Goal: Task Accomplishment & Management: Complete application form

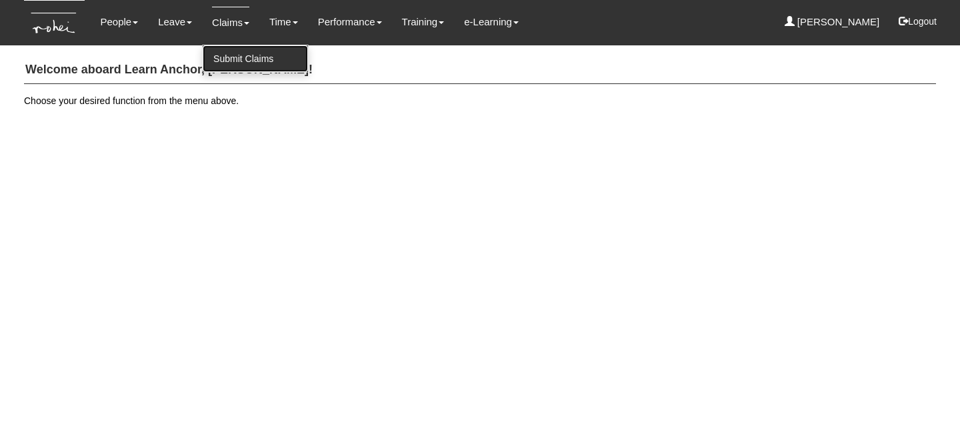
click at [235, 51] on link "Submit Claims" at bounding box center [255, 58] width 105 height 27
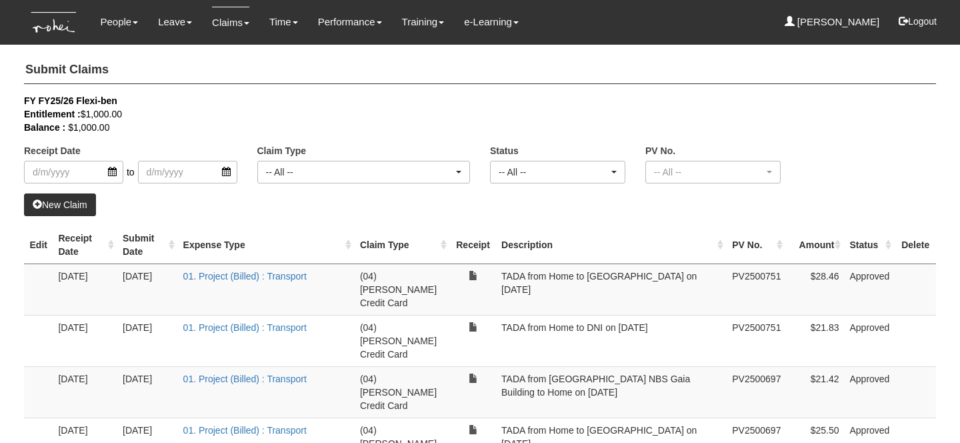
select select "50"
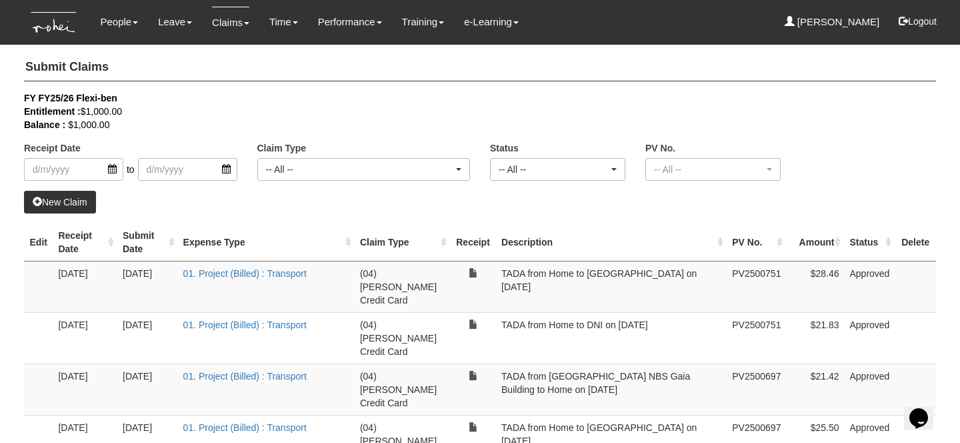
click at [67, 204] on link "New Claim" at bounding box center [60, 202] width 72 height 23
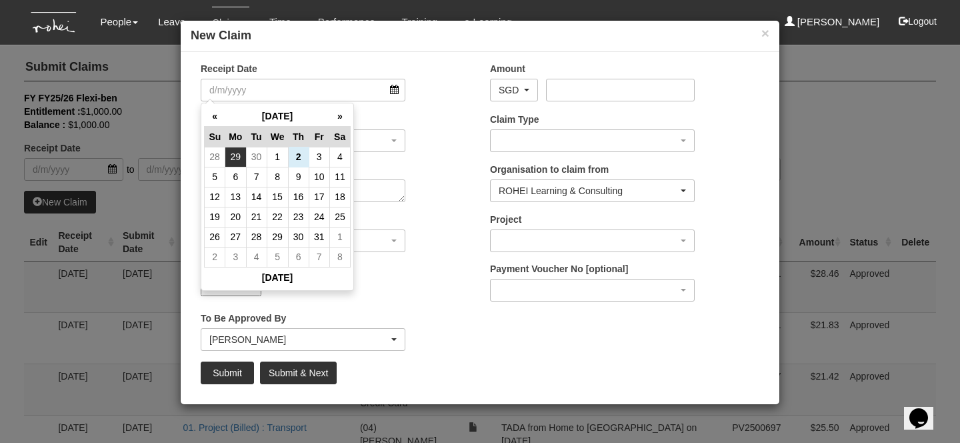
click at [241, 156] on td "29" at bounding box center [235, 157] width 21 height 20
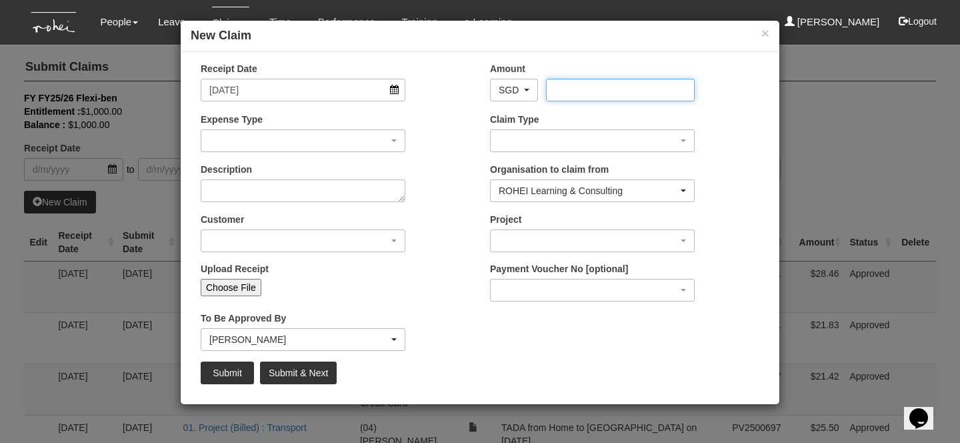
click at [555, 86] on input "Amount" at bounding box center [620, 90] width 148 height 23
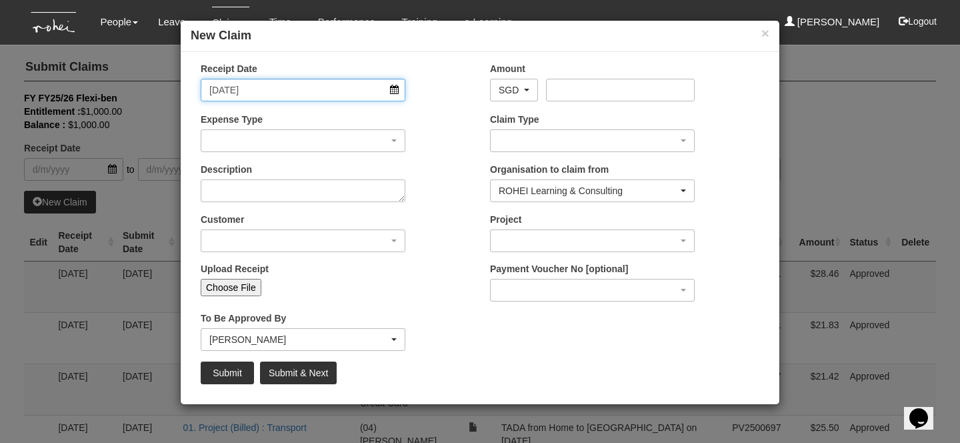
click at [257, 87] on input "[DATE]" at bounding box center [303, 90] width 205 height 23
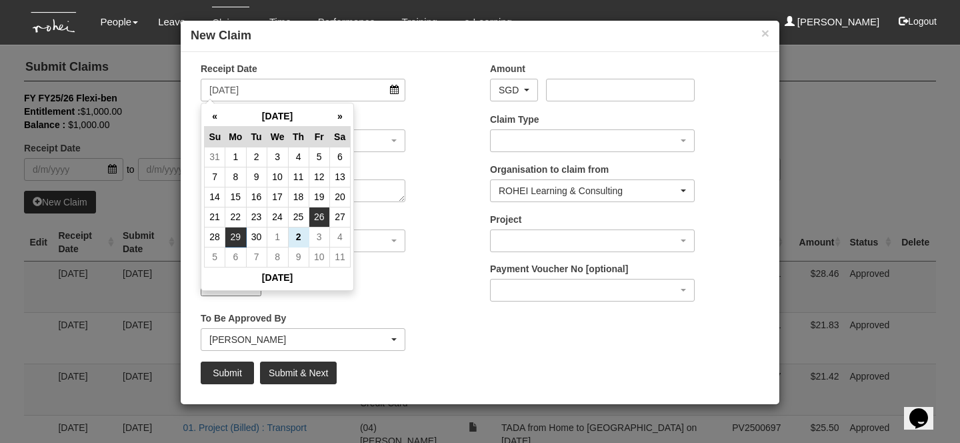
click at [318, 218] on td "26" at bounding box center [319, 217] width 21 height 20
type input "[DATE]"
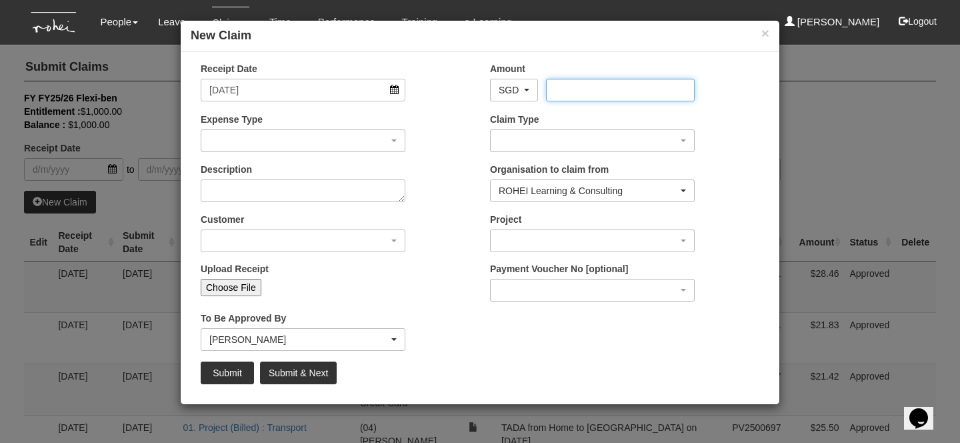
click at [575, 87] on input "Amount" at bounding box center [620, 90] width 148 height 23
click at [578, 93] on input "25.16" at bounding box center [620, 90] width 148 height 23
type input "25.19"
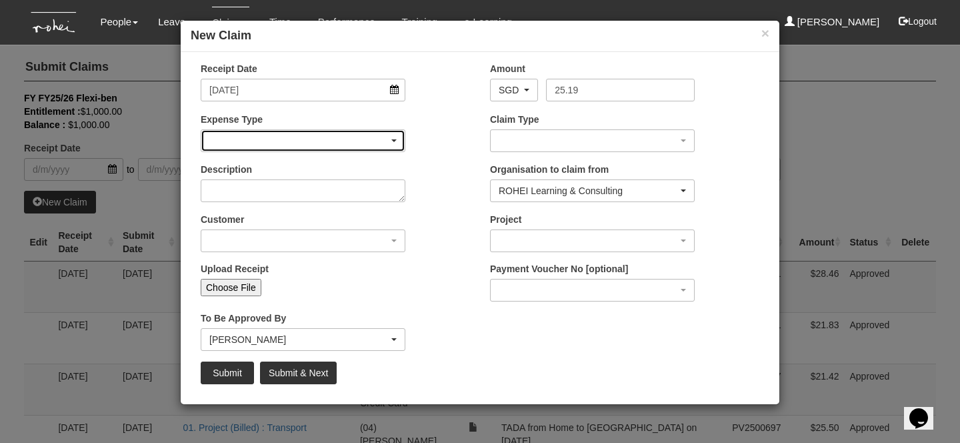
click at [325, 143] on div "button" at bounding box center [302, 140] width 203 height 21
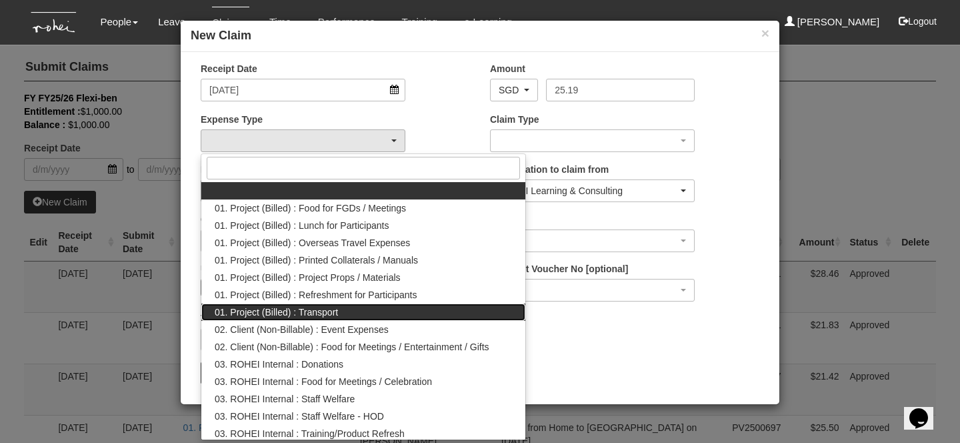
click at [322, 310] on span "01. Project (Billed) : Transport" at bounding box center [276, 311] width 123 height 13
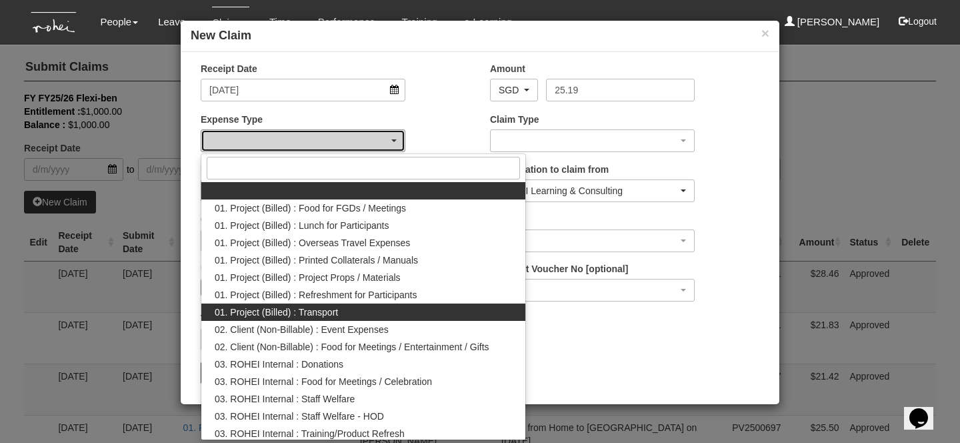
select select "135"
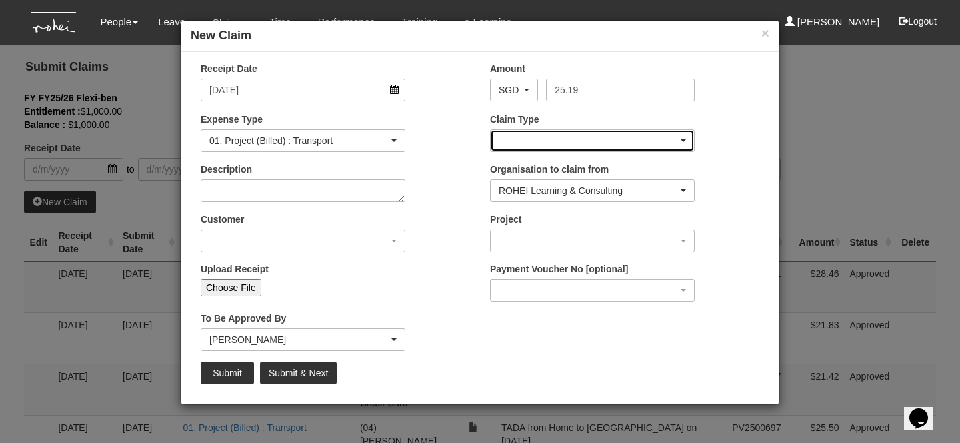
click at [543, 149] on div "button" at bounding box center [592, 140] width 203 height 21
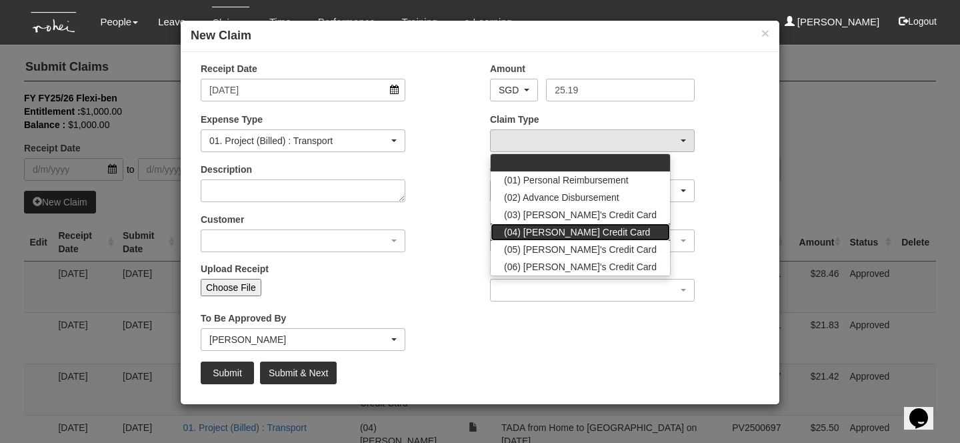
click at [535, 233] on span "(04) [PERSON_NAME] Credit Card" at bounding box center [577, 231] width 146 height 13
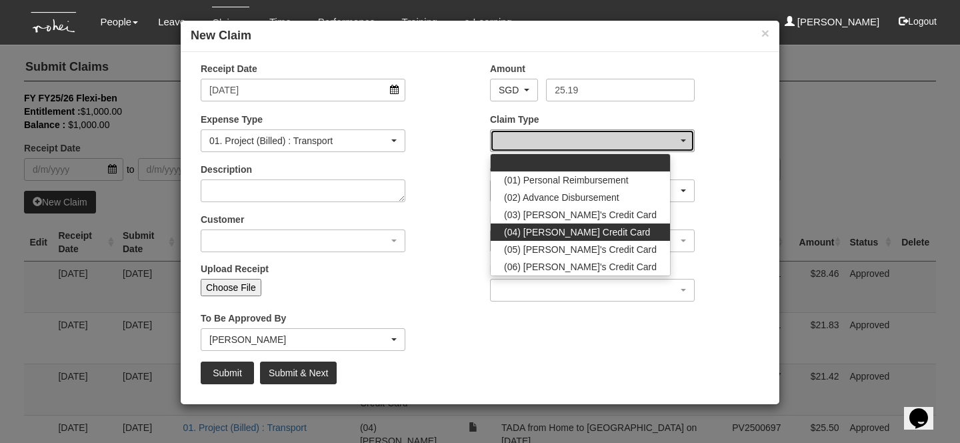
select select "16"
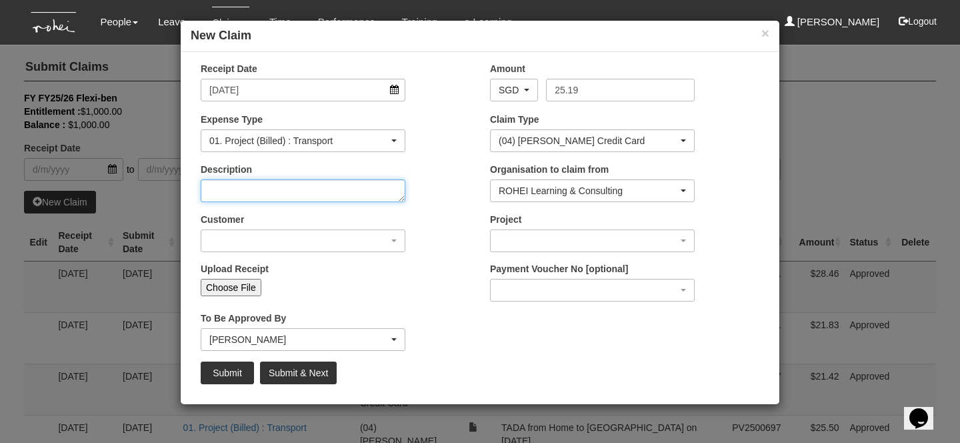
click at [297, 185] on textarea "Description" at bounding box center [303, 190] width 205 height 23
type textarea "w"
type textarea "TADA from DNI to Home on [DATE] (transport external logistics)"
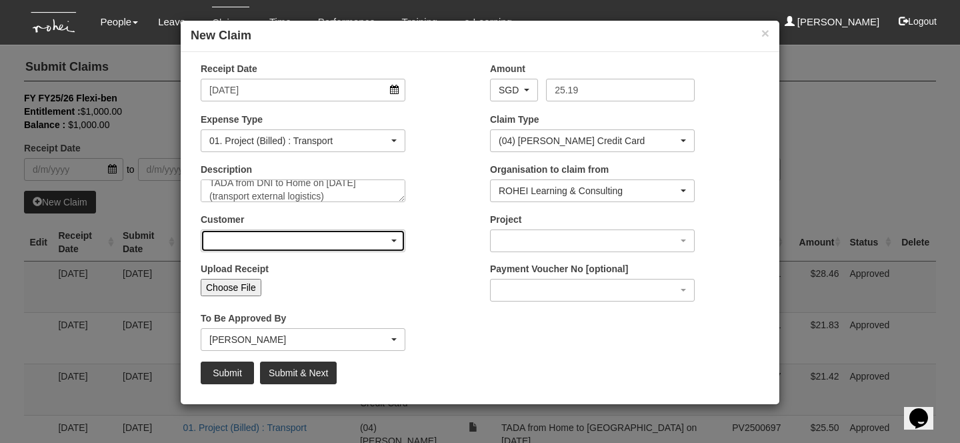
click at [292, 234] on div "button" at bounding box center [302, 240] width 203 height 21
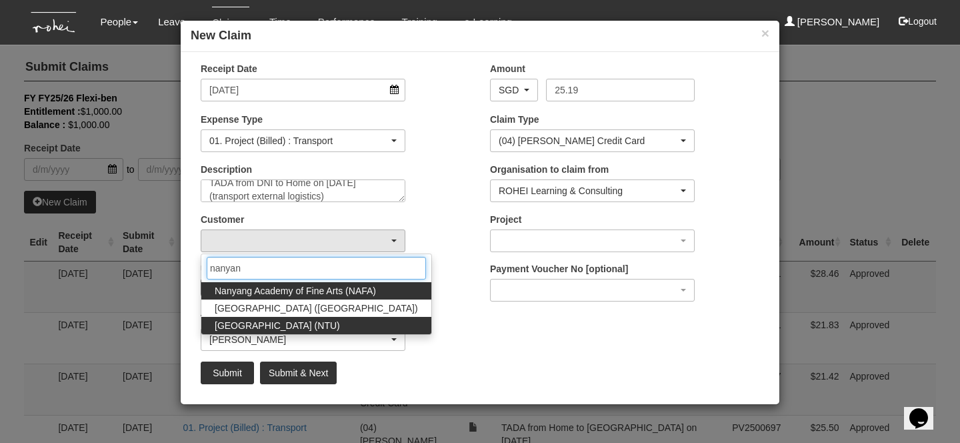
type input "nanyan"
click at [301, 331] on span "Nanyang Technological University (NTU)" at bounding box center [277, 325] width 125 height 13
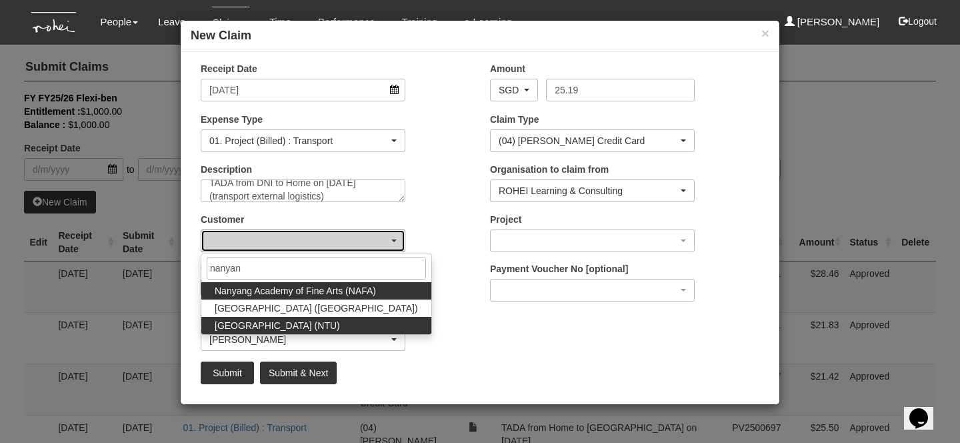
select select "59"
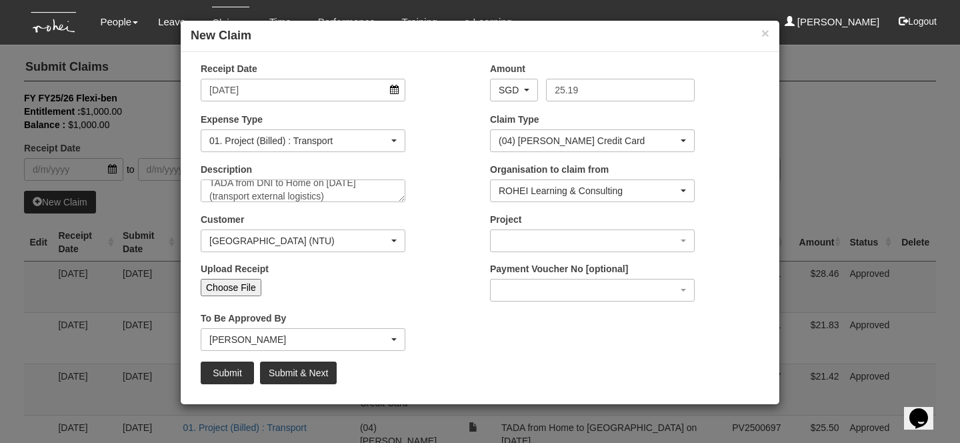
click at [513, 252] on div "Project [O22-003390] Nanyang Technological University- [O24-003817] NTU Experie…" at bounding box center [624, 237] width 289 height 49
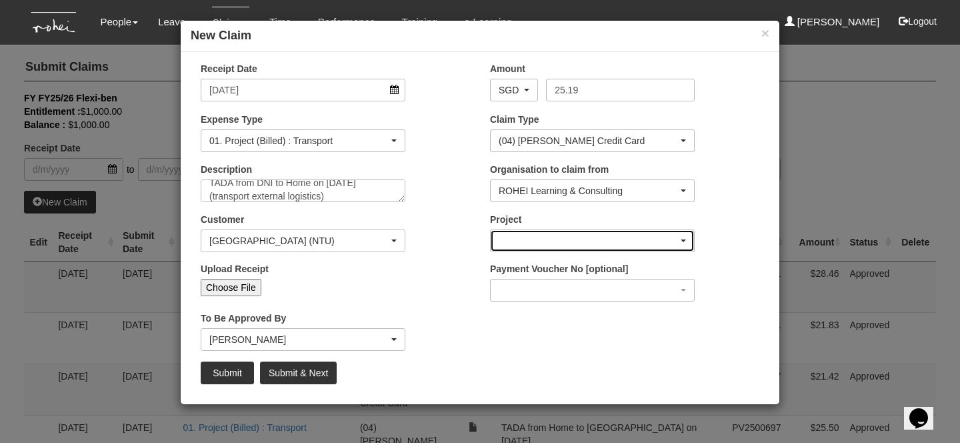
click at [510, 248] on div "button" at bounding box center [592, 240] width 203 height 21
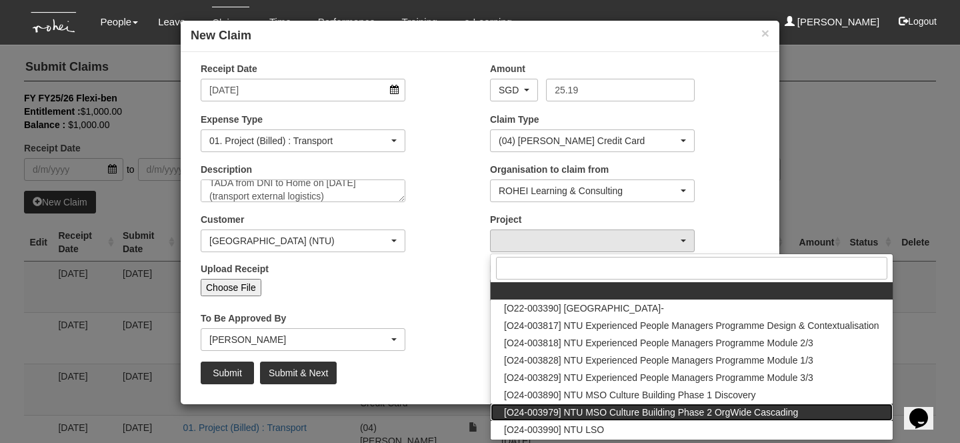
click at [553, 413] on span "[O24-003979] NTU MSO Culture Building Phase 2 OrgWide Cascading" at bounding box center [651, 411] width 294 height 13
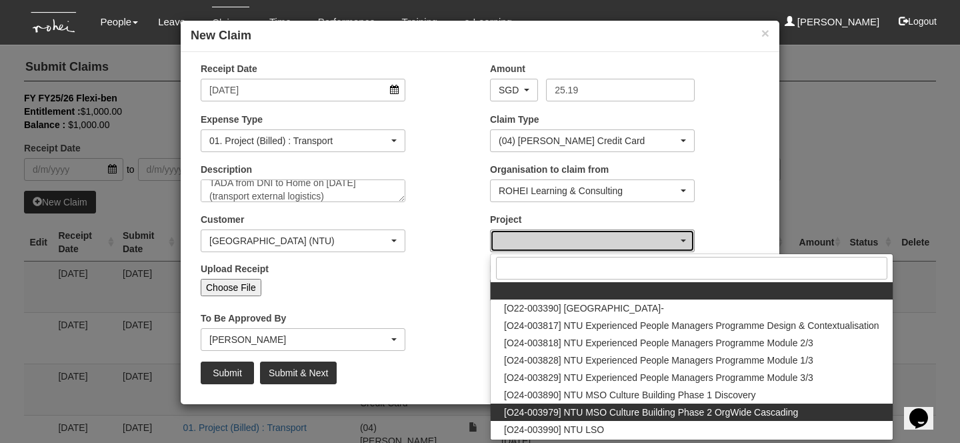
select select "2613"
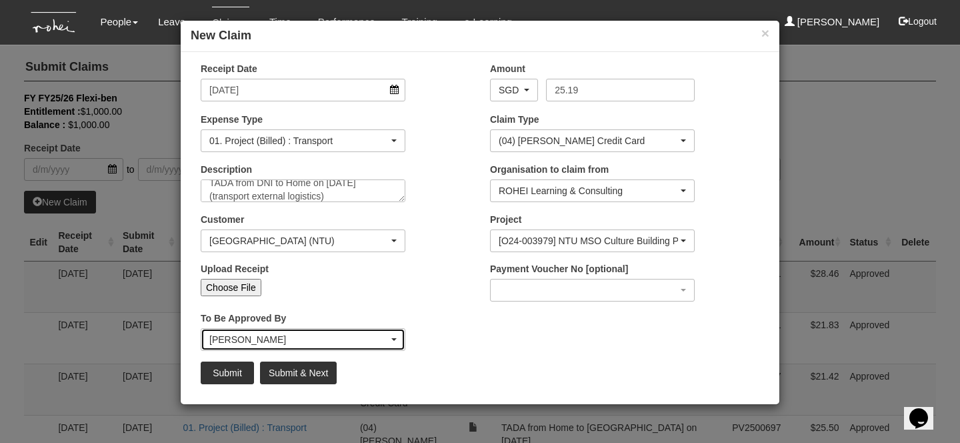
click at [259, 340] on div "Royston Choo" at bounding box center [298, 339] width 179 height 13
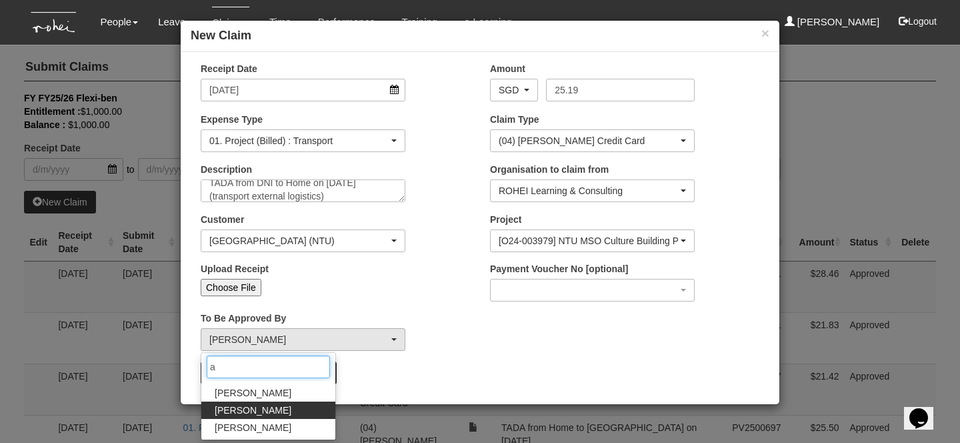
scroll to position [0, 0]
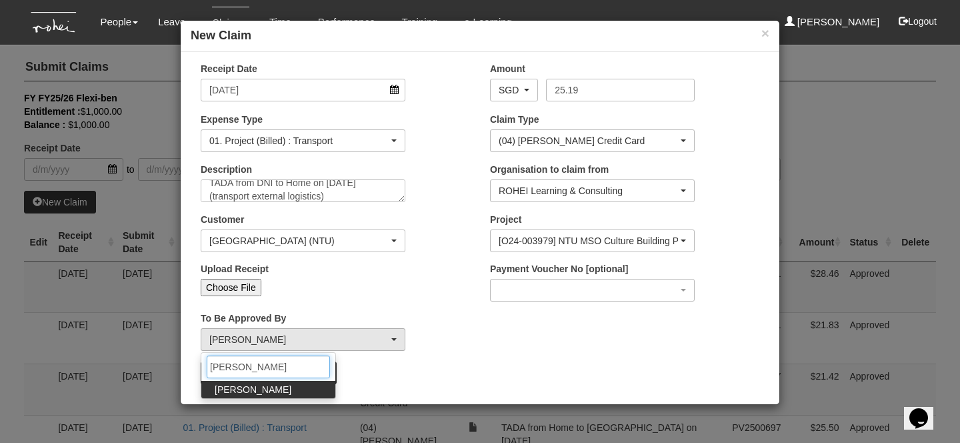
type input "abel"
click at [231, 387] on span "Abel Tan" at bounding box center [253, 389] width 77 height 13
select select "bab5243c-beed-41fc-b362-49a7e6e66dc1"
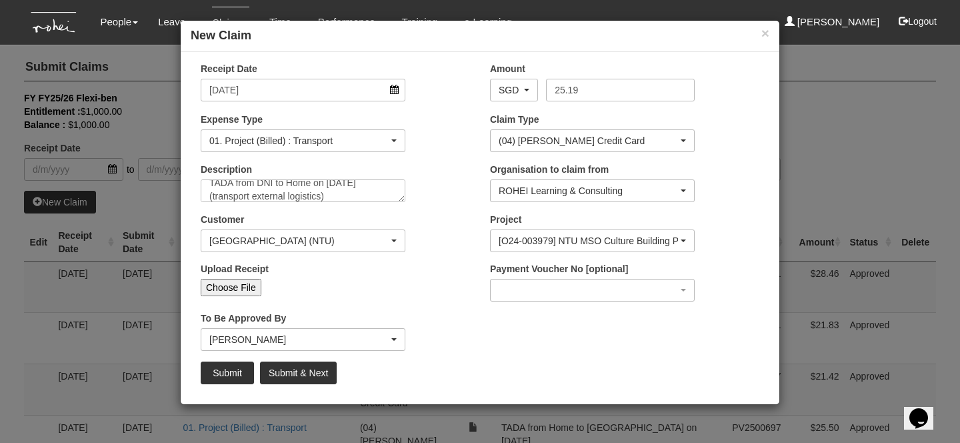
click at [225, 296] on div "Upload Receipt Choose File" at bounding box center [335, 284] width 289 height 44
click at [223, 291] on input "Choose File" at bounding box center [231, 287] width 61 height 17
type input "C:\fakepath\26.09.25 NTU.png"
type input "Choose Another File"
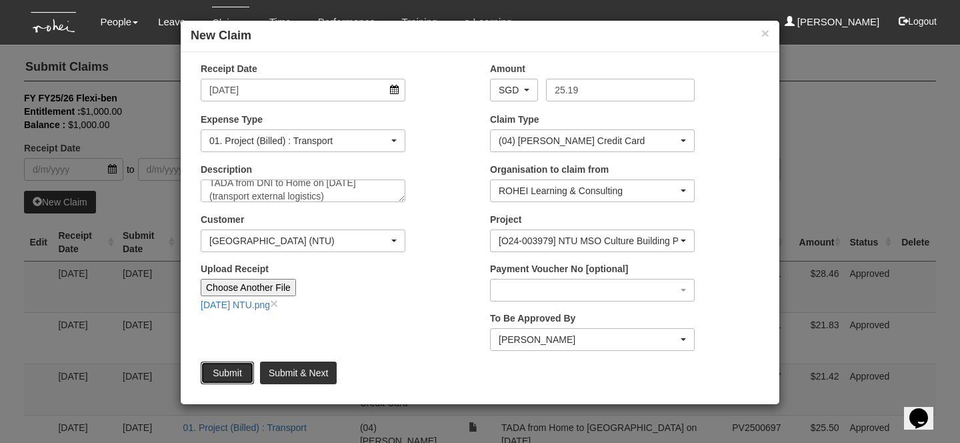
click at [238, 371] on input "Submit" at bounding box center [227, 372] width 53 height 23
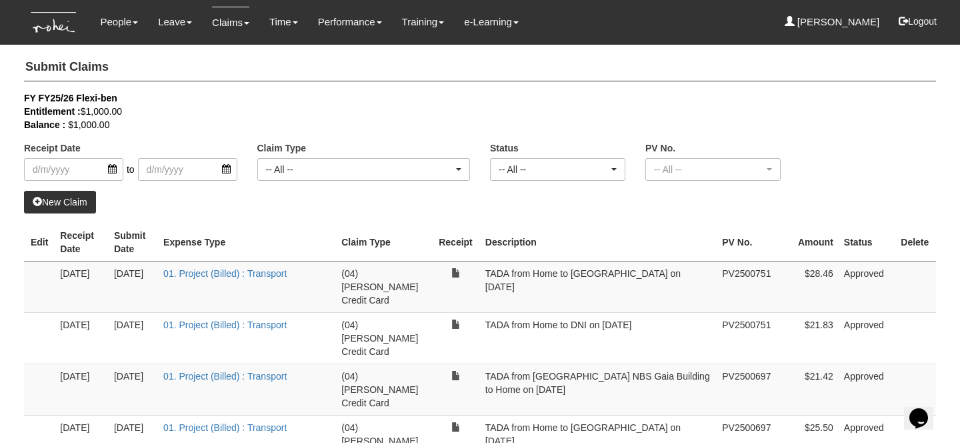
select select "50"
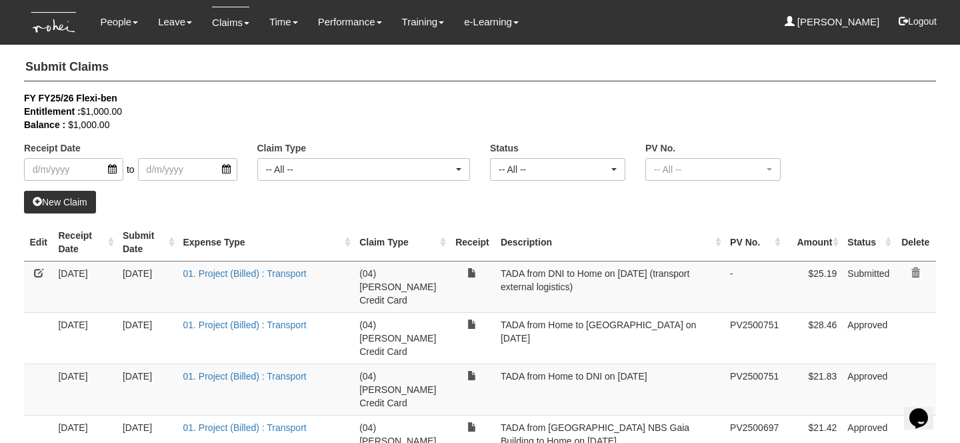
click at [80, 207] on link "New Claim" at bounding box center [60, 202] width 72 height 23
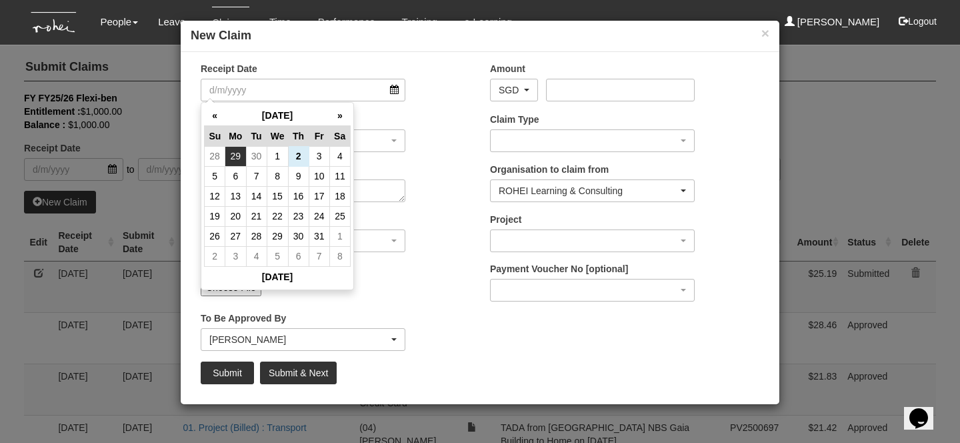
click at [242, 155] on td "29" at bounding box center [235, 156] width 21 height 20
type input "[DATE]"
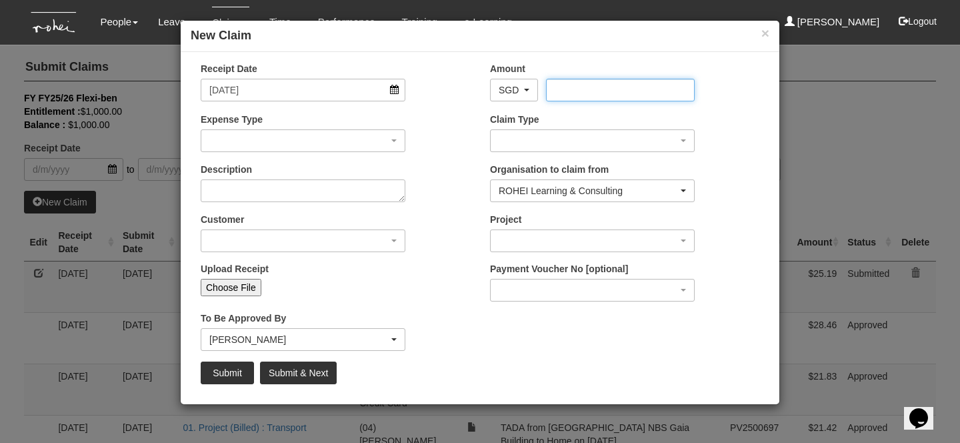
click at [562, 95] on input "Amount" at bounding box center [620, 90] width 148 height 23
type input "22.95"
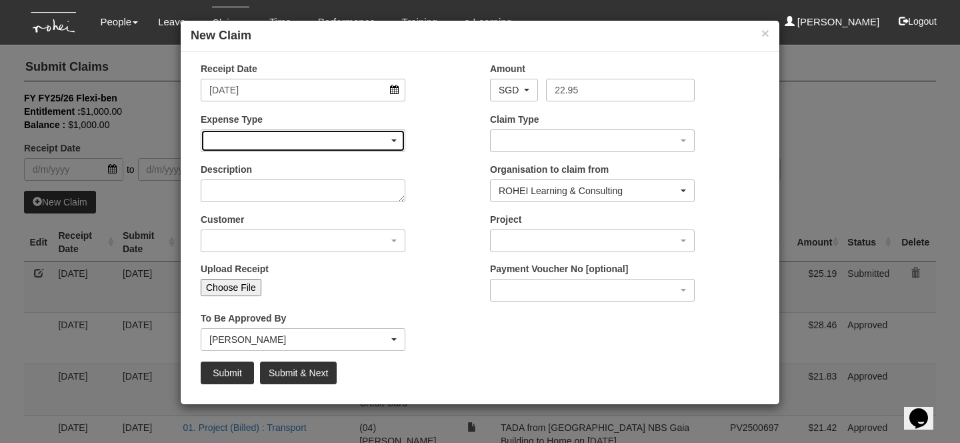
click at [255, 151] on div "button" at bounding box center [302, 140] width 203 height 21
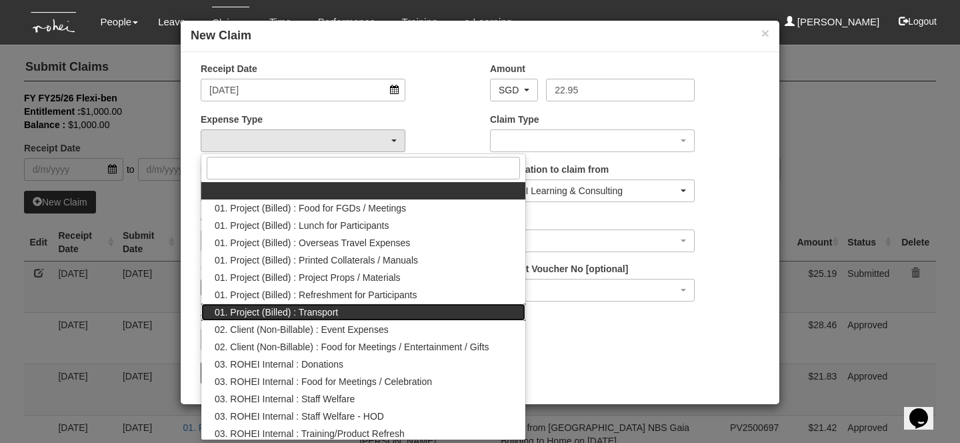
click at [322, 307] on span "01. Project (Billed) : Transport" at bounding box center [276, 311] width 123 height 13
select select "135"
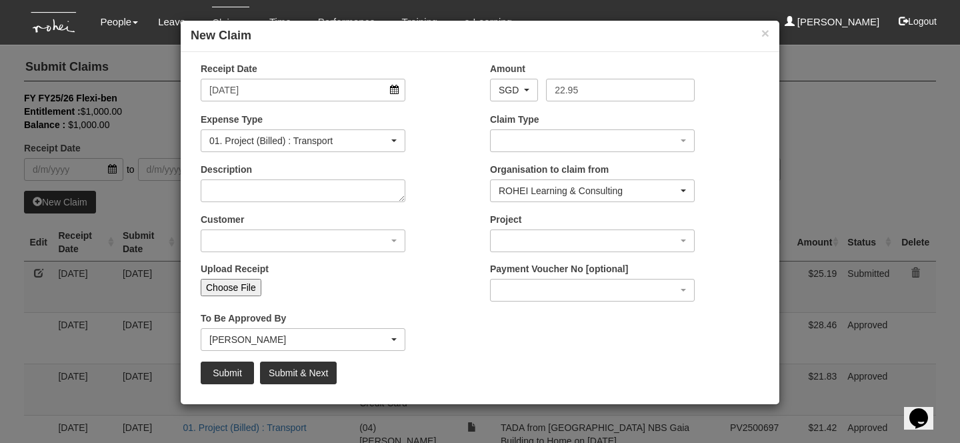
click at [543, 127] on div "Claim Type (01) Personal Reimbursement (02) Advance Disbursement (03) Daniel's …" at bounding box center [592, 132] width 225 height 39
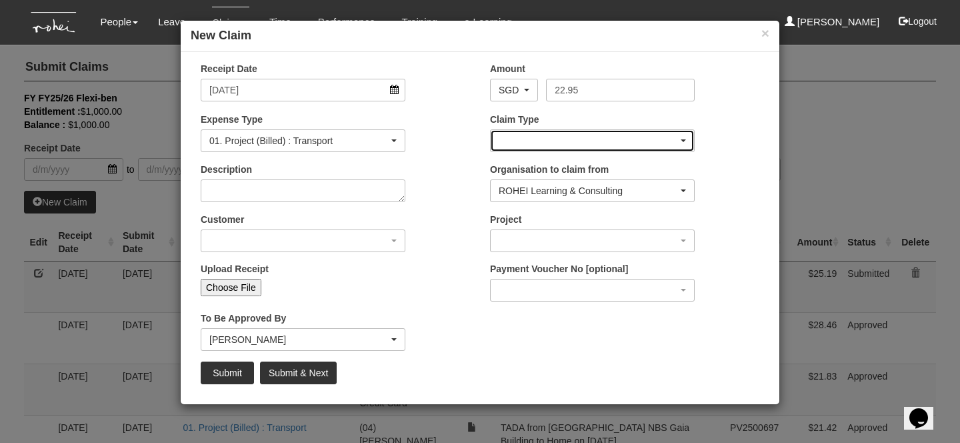
click at [543, 130] on div "button" at bounding box center [592, 140] width 203 height 21
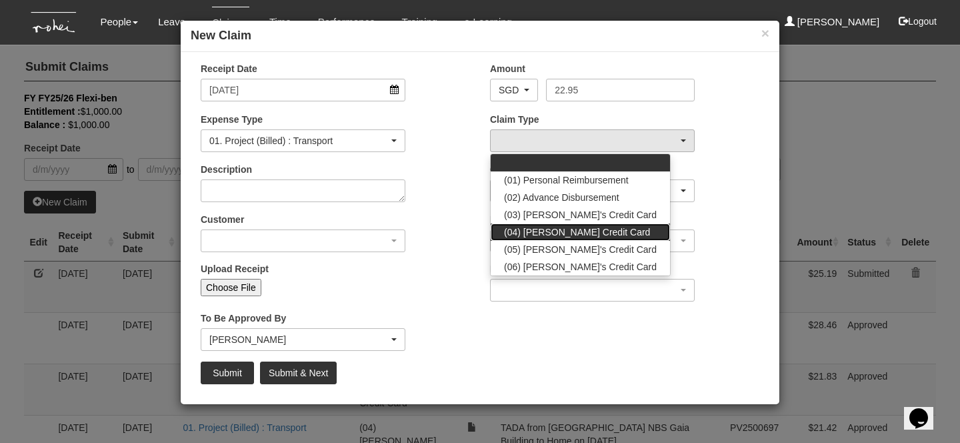
click at [537, 223] on link "(04) [PERSON_NAME] Credit Card" at bounding box center [580, 231] width 179 height 17
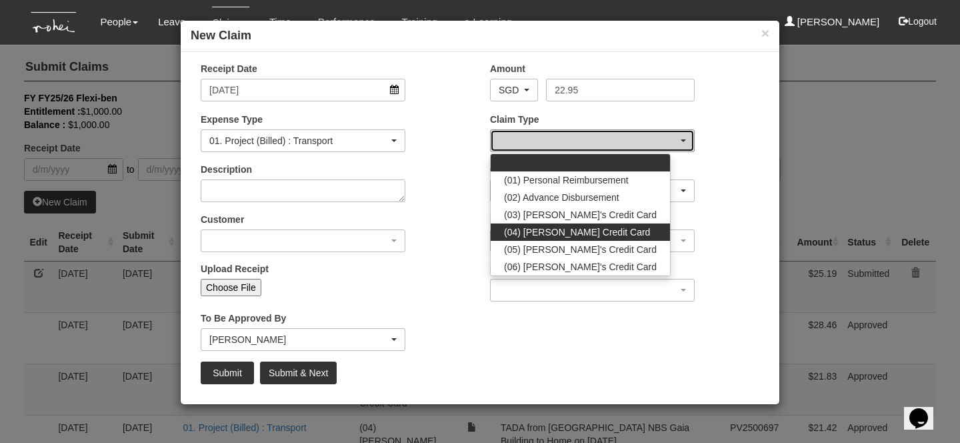
select select "16"
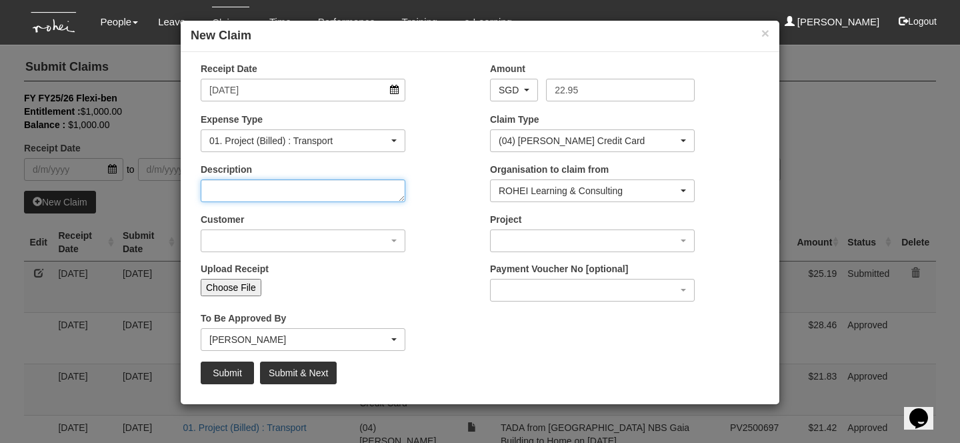
click at [353, 198] on textarea "Description" at bounding box center [303, 190] width 205 height 23
type textarea "TADA from Home to NTU NBS Building on 29 September 2025 (early call-time)"
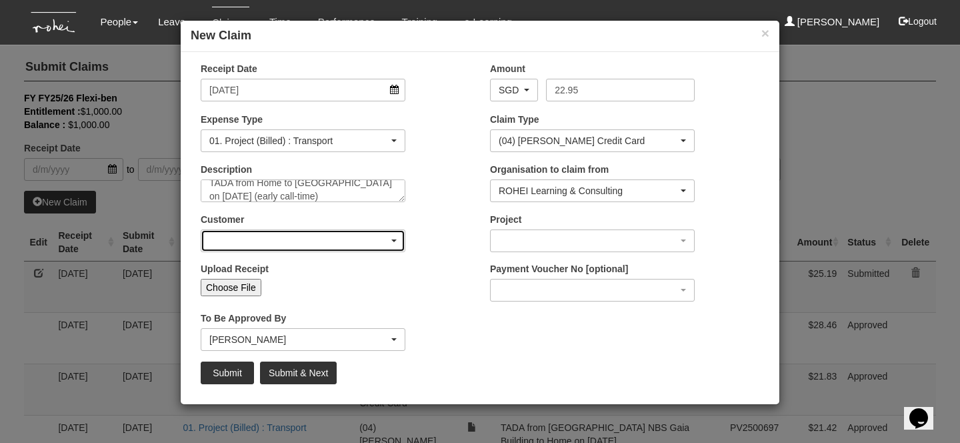
click at [361, 233] on div "button" at bounding box center [302, 240] width 203 height 21
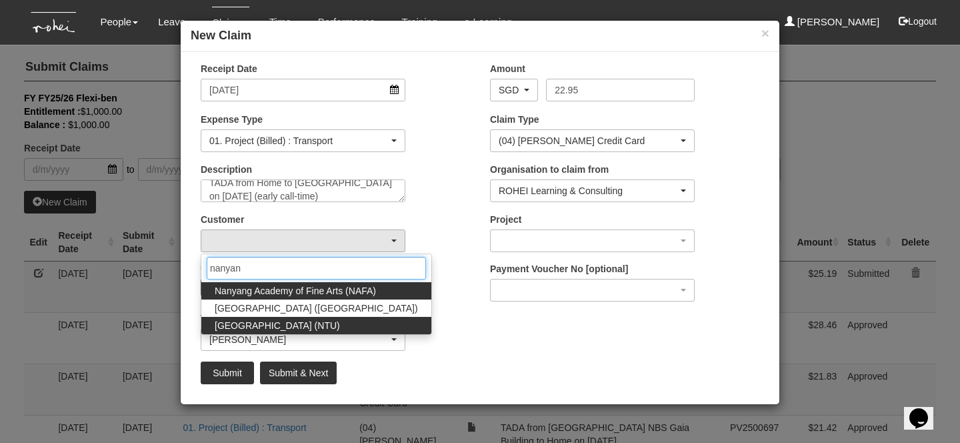
type input "nanyan"
click at [305, 325] on span "Nanyang Technological University (NTU)" at bounding box center [277, 325] width 125 height 13
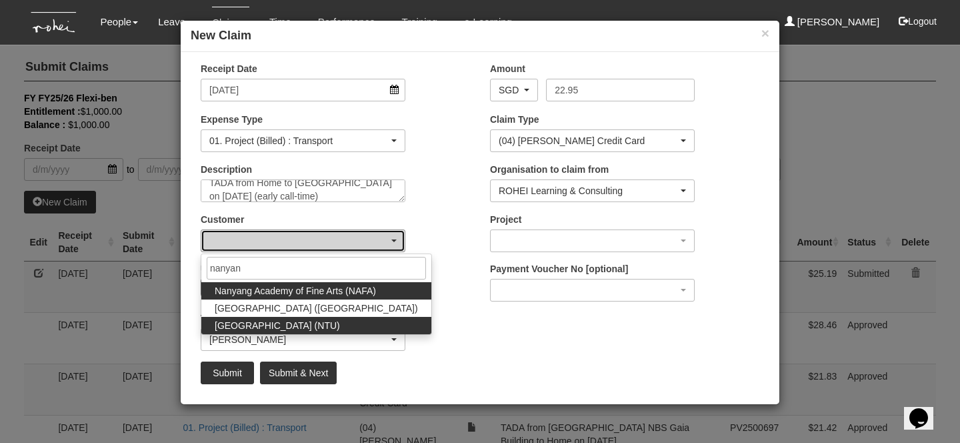
select select "59"
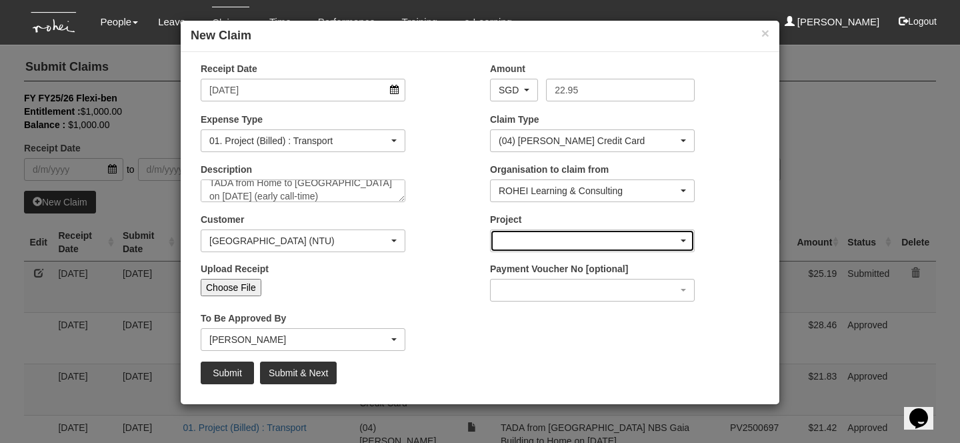
click at [522, 242] on div "button" at bounding box center [592, 240] width 203 height 21
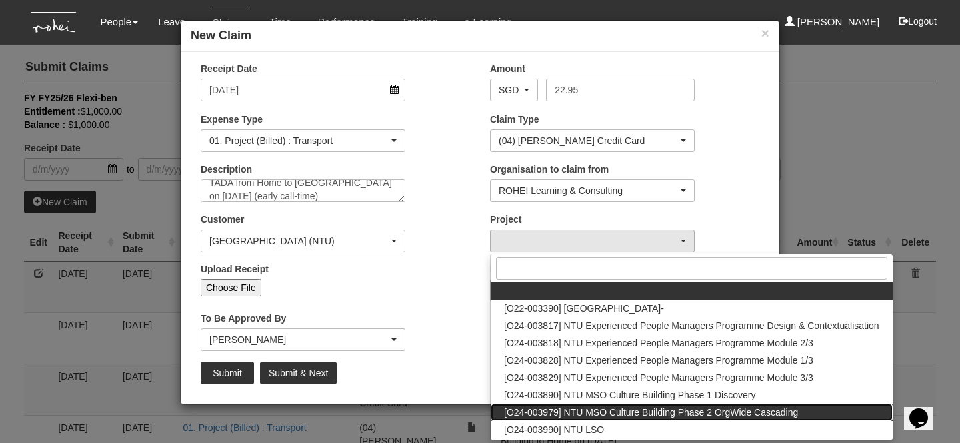
click at [575, 416] on span "[O24-003979] NTU MSO Culture Building Phase 2 OrgWide Cascading" at bounding box center [651, 411] width 294 height 13
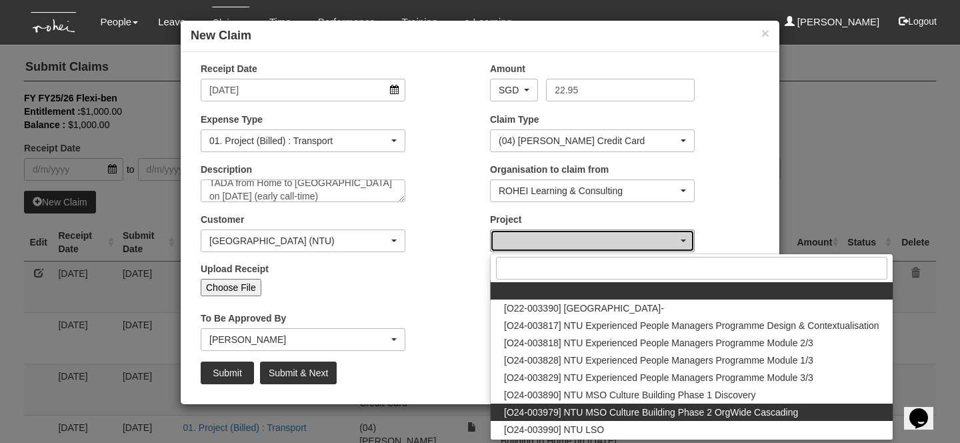
select select "2613"
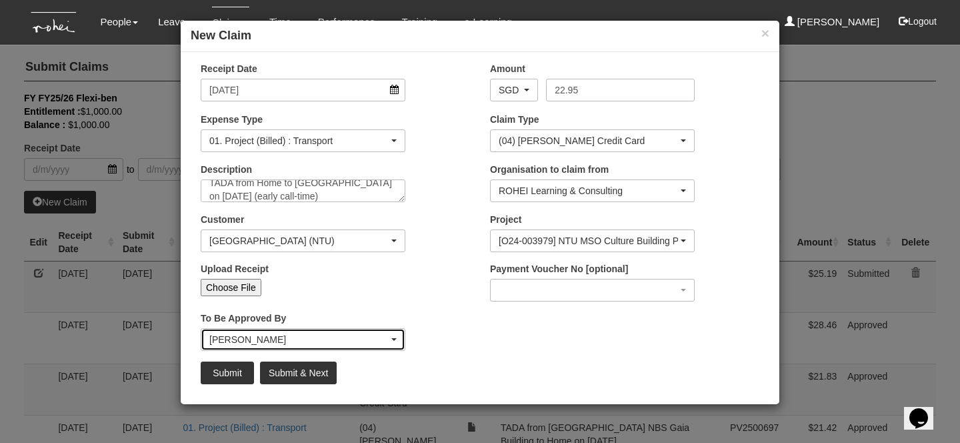
click at [293, 340] on div "Royston Choo" at bounding box center [298, 339] width 179 height 13
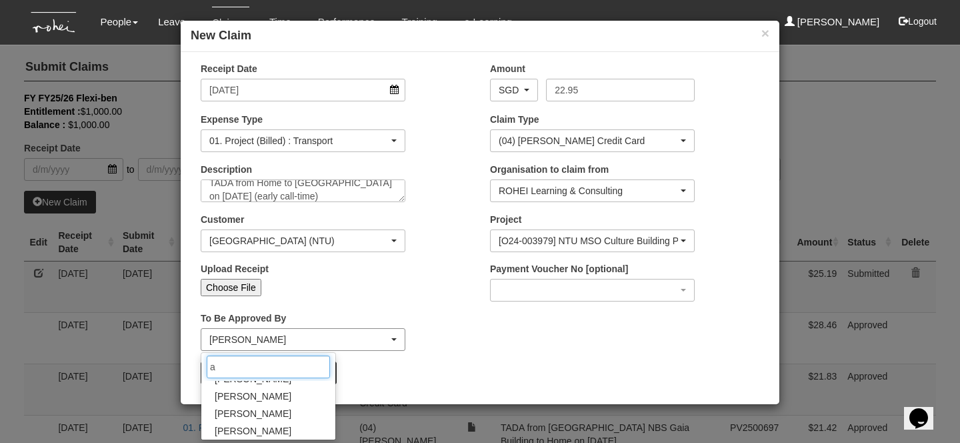
scroll to position [0, 0]
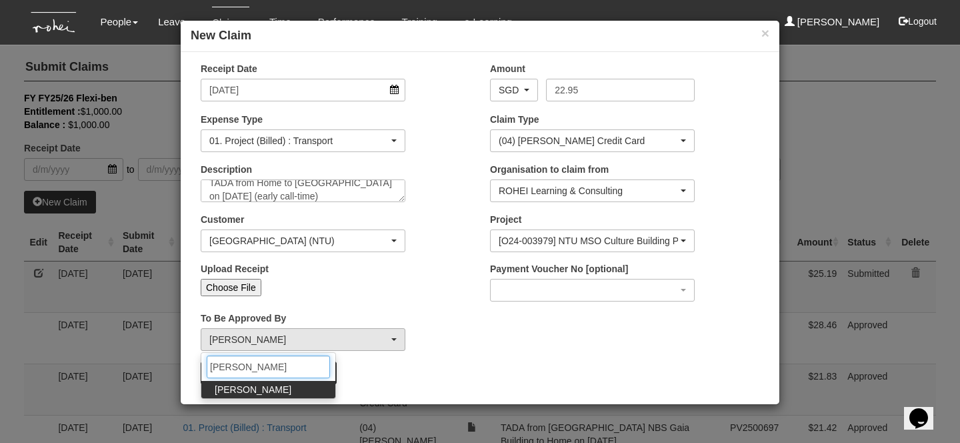
type input "abel"
click at [257, 392] on link "Abel Tan" at bounding box center [268, 389] width 134 height 17
select select "bab5243c-beed-41fc-b362-49a7e6e66dc1"
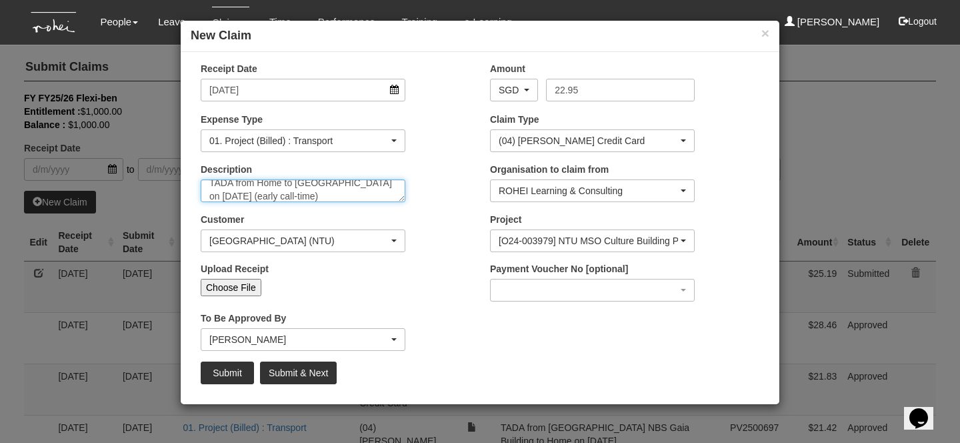
scroll to position [13, 0]
drag, startPoint x: 280, startPoint y: 197, endPoint x: 378, endPoint y: 195, distance: 98.1
click at [379, 197] on textarea "TADA from Home to NTU NBS Building on 29 September 2025 (early call-time)" at bounding box center [303, 190] width 205 height 23
type textarea "TADA from Home to [GEOGRAPHIC_DATA] on [DATE]"
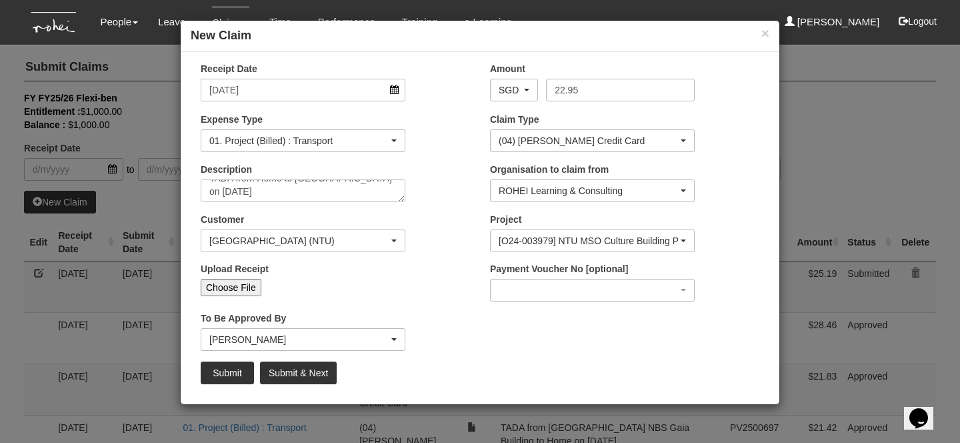
click at [216, 283] on input "Choose File" at bounding box center [231, 287] width 61 height 17
type input "C:\fakepath\29.09.25 NTU (1).png"
type input "Choose Another File"
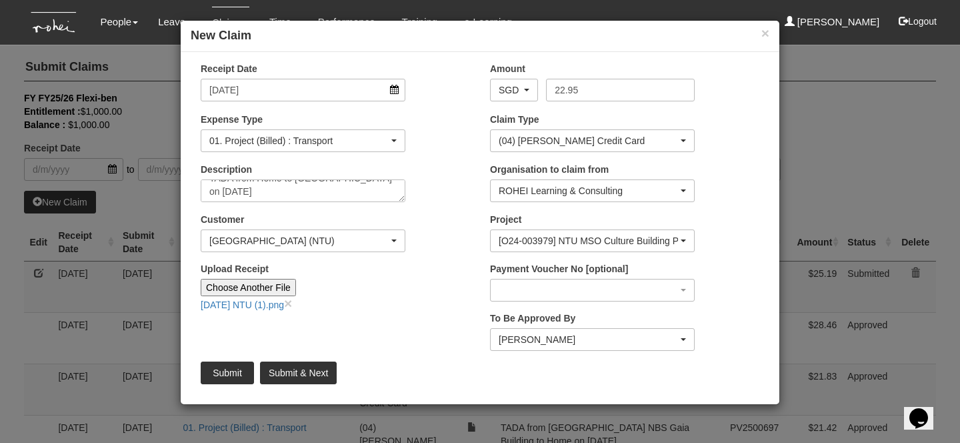
scroll to position [0, 0]
click at [239, 371] on input "Submit" at bounding box center [227, 372] width 53 height 23
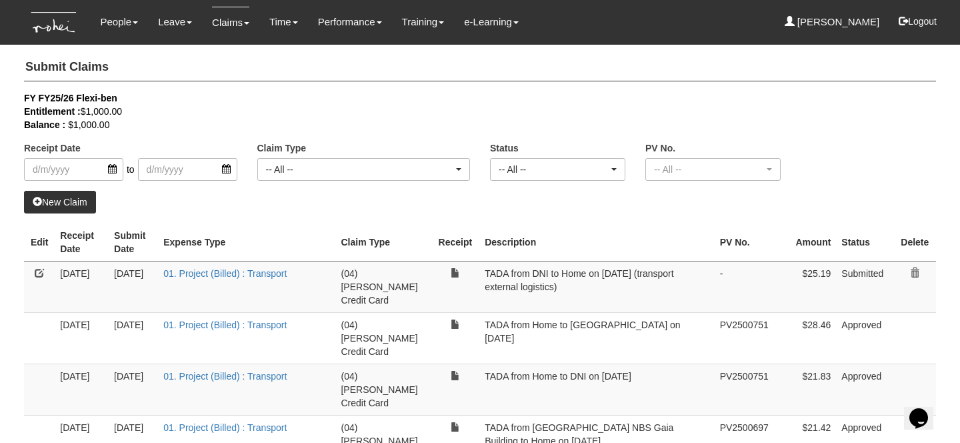
select select "50"
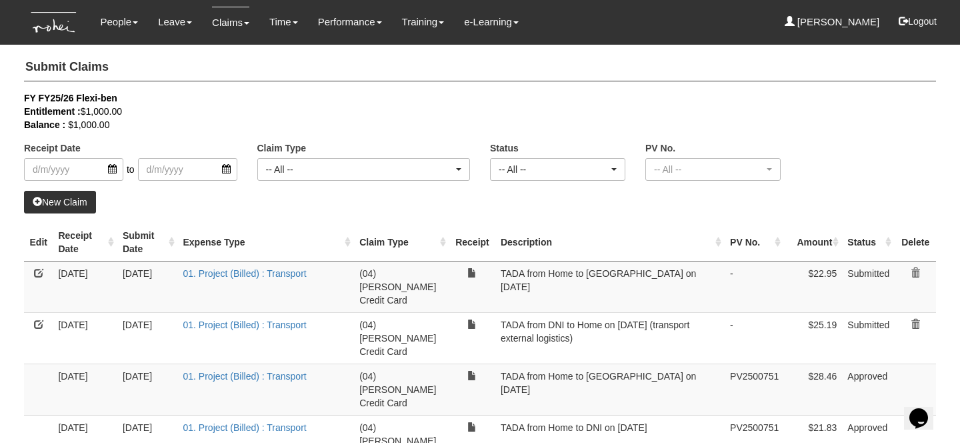
click at [63, 208] on link "New Claim" at bounding box center [60, 202] width 72 height 23
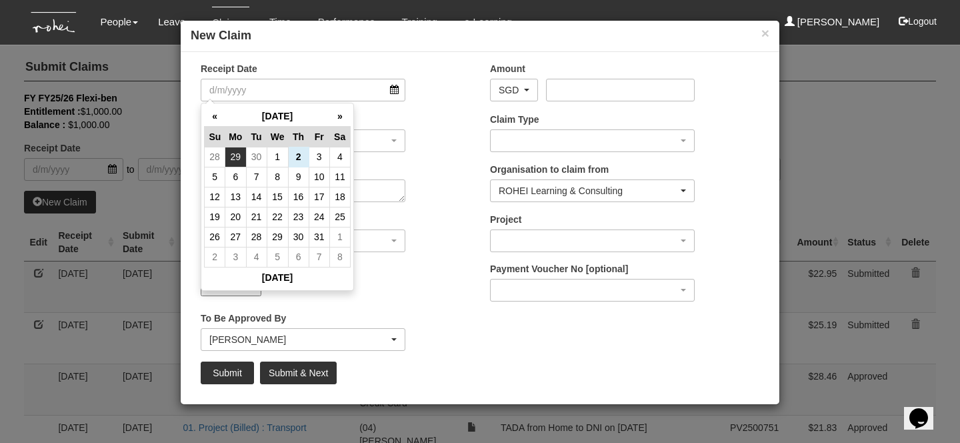
click at [239, 161] on td "29" at bounding box center [235, 157] width 21 height 20
type input "[DATE]"
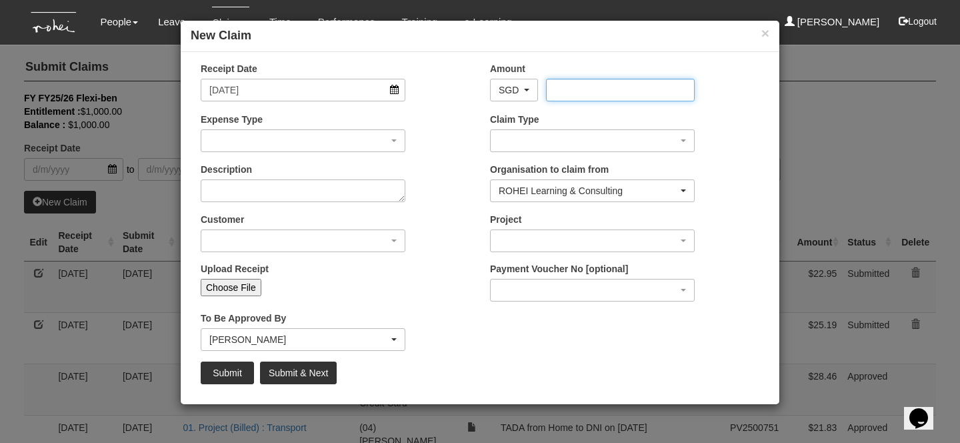
click at [563, 91] on input "Amount" at bounding box center [620, 90] width 148 height 23
type input "20.18"
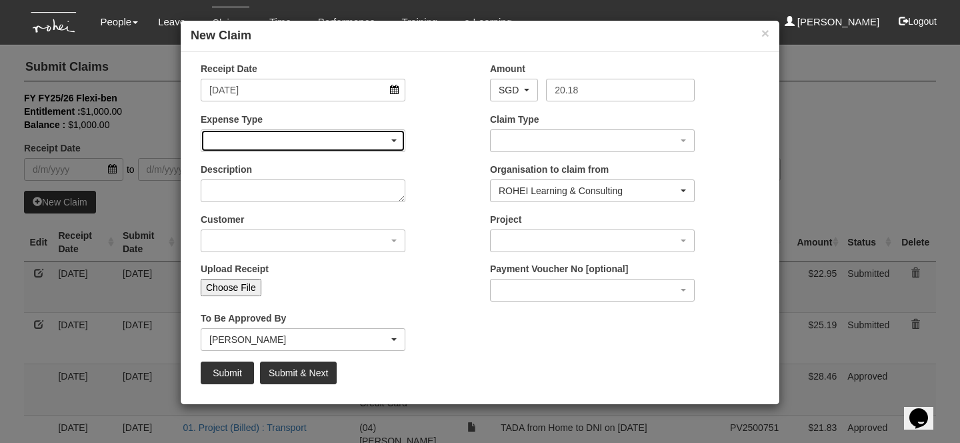
click at [295, 136] on div "button" at bounding box center [302, 140] width 203 height 21
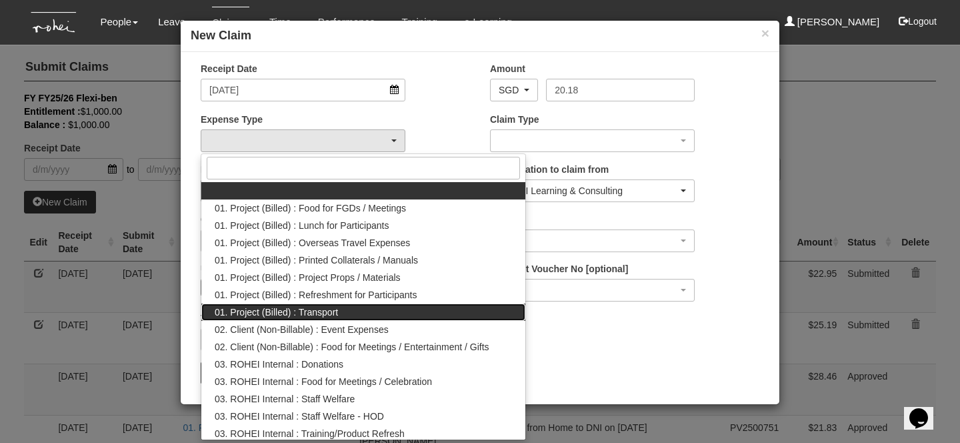
click at [313, 314] on span "01. Project (Billed) : Transport" at bounding box center [276, 311] width 123 height 13
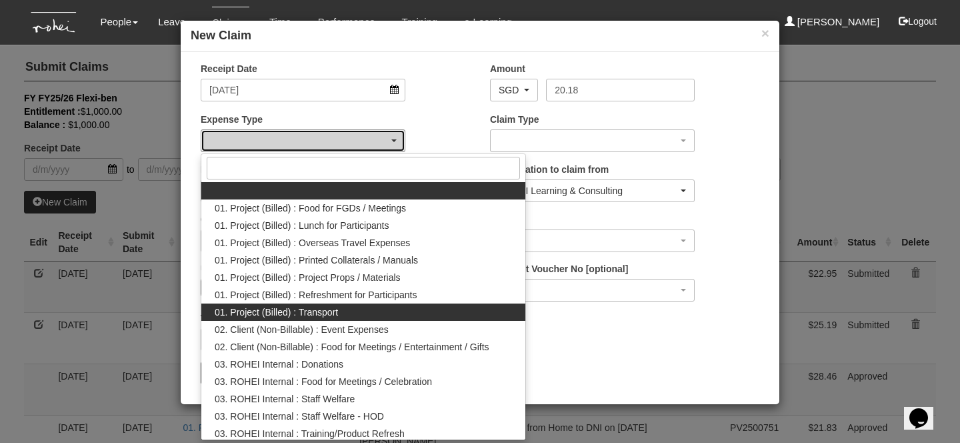
select select "135"
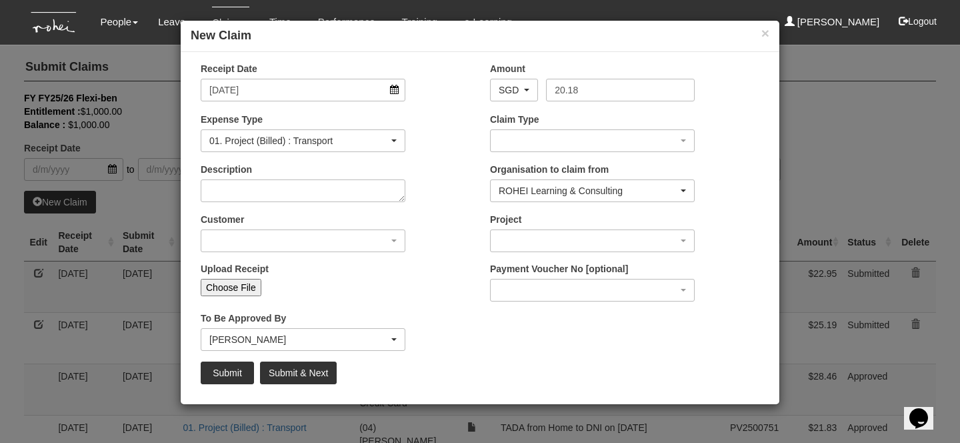
click at [557, 155] on div "Claim Type (01) Personal Reimbursement (02) Advance Disbursement (03) Daniel's …" at bounding box center [624, 137] width 289 height 49
click at [554, 153] on div "Claim Type (01) Personal Reimbursement (02) Advance Disbursement (03) Daniel's …" at bounding box center [624, 137] width 289 height 49
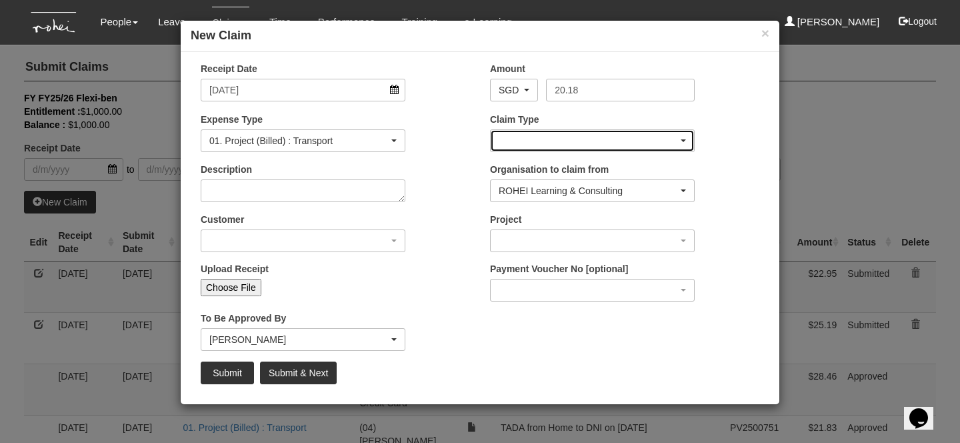
click at [549, 146] on div "button" at bounding box center [592, 140] width 203 height 21
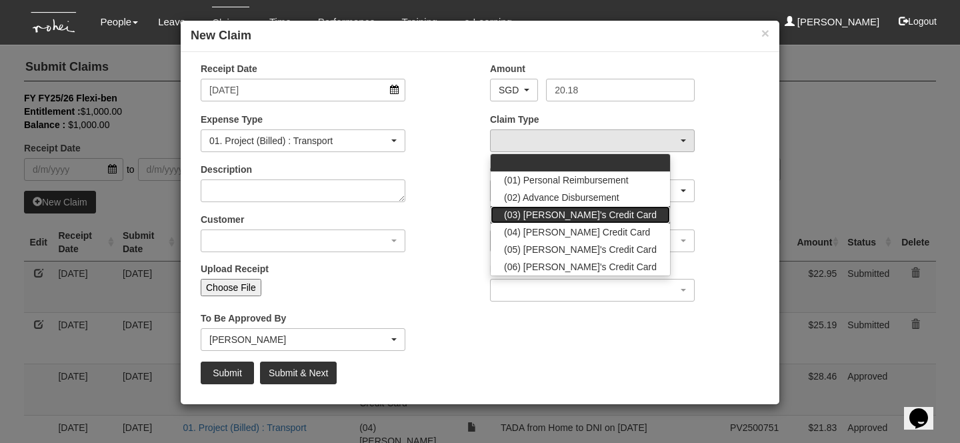
click at [547, 215] on span "(03) [PERSON_NAME]'s Credit Card" at bounding box center [580, 214] width 153 height 13
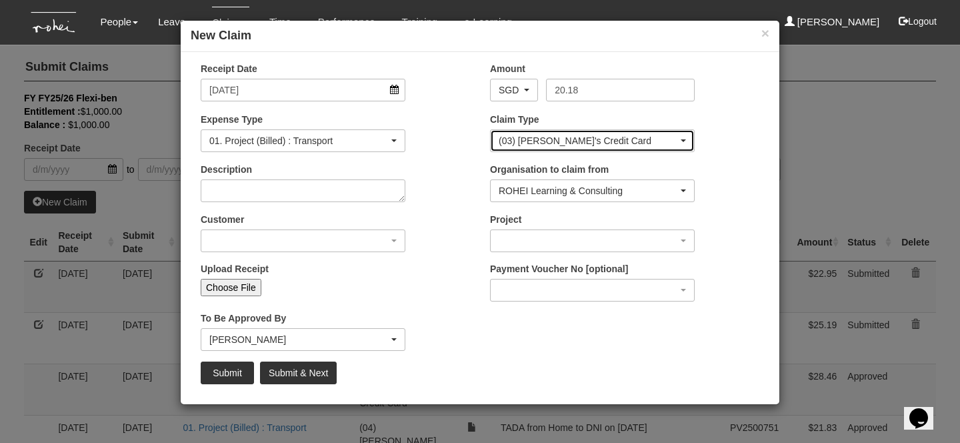
click at [526, 137] on div "(03) [PERSON_NAME]'s Credit Card" at bounding box center [588, 140] width 179 height 13
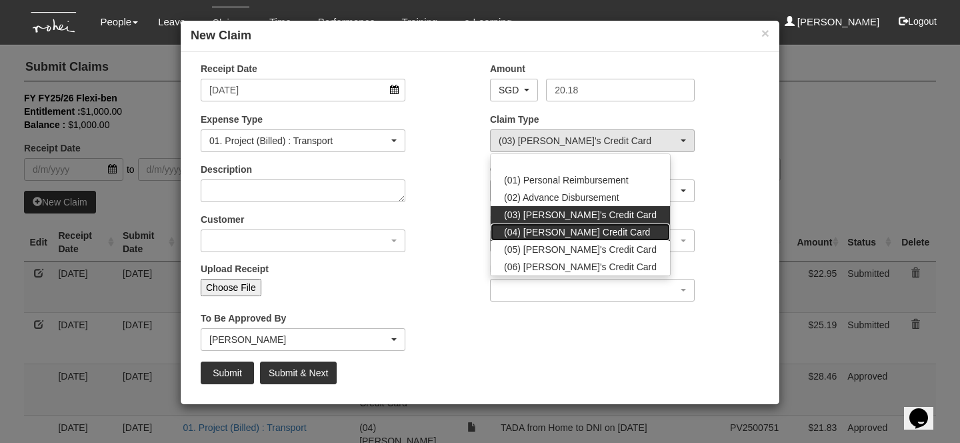
click at [546, 233] on span "(04) [PERSON_NAME] Credit Card" at bounding box center [577, 231] width 146 height 13
select select "16"
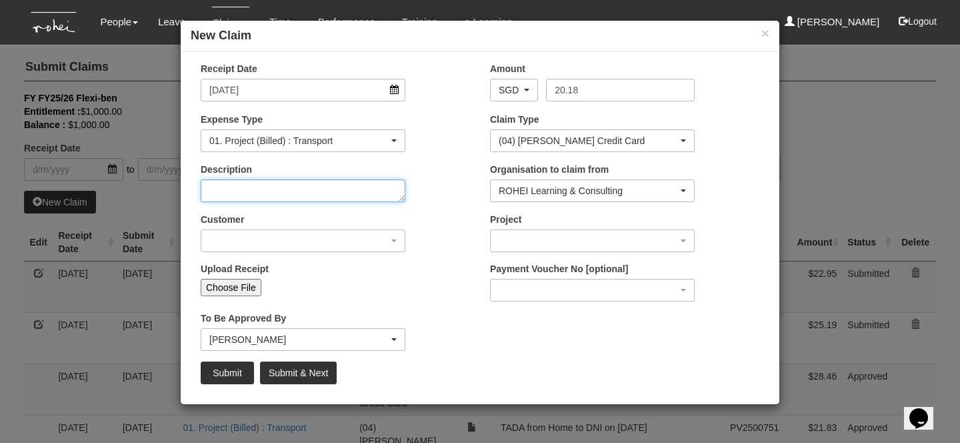
click at [309, 201] on textarea "Description" at bounding box center [303, 190] width 205 height 23
type textarea "TADA from [GEOGRAPHIC_DATA] to Home on [DATE]"
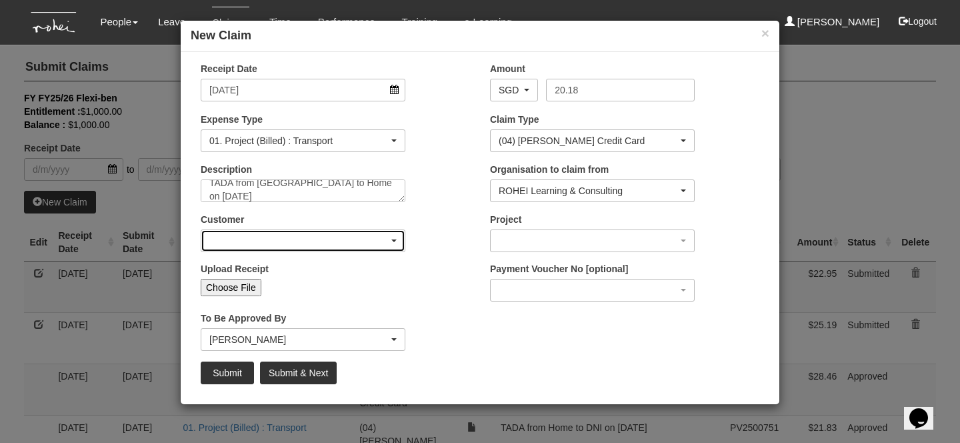
click at [303, 244] on div "button" at bounding box center [302, 240] width 203 height 21
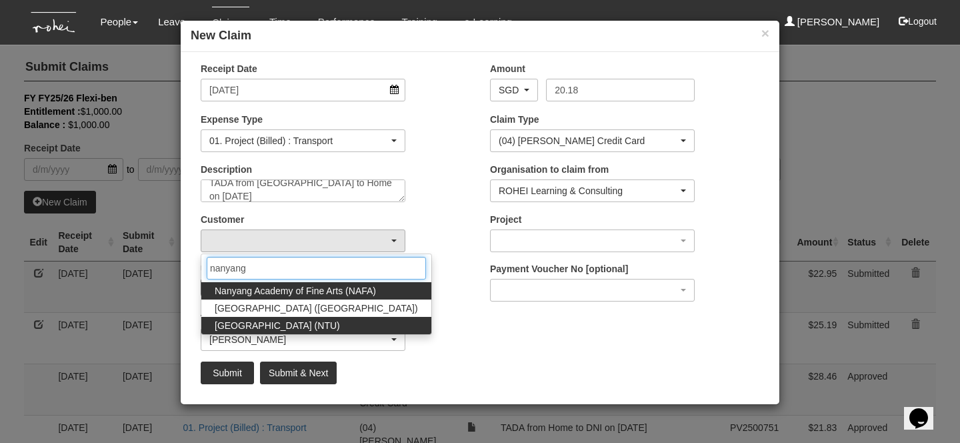
type input "nanyang"
click at [326, 328] on span "Nanyang Technological University (NTU)" at bounding box center [277, 325] width 125 height 13
select select "59"
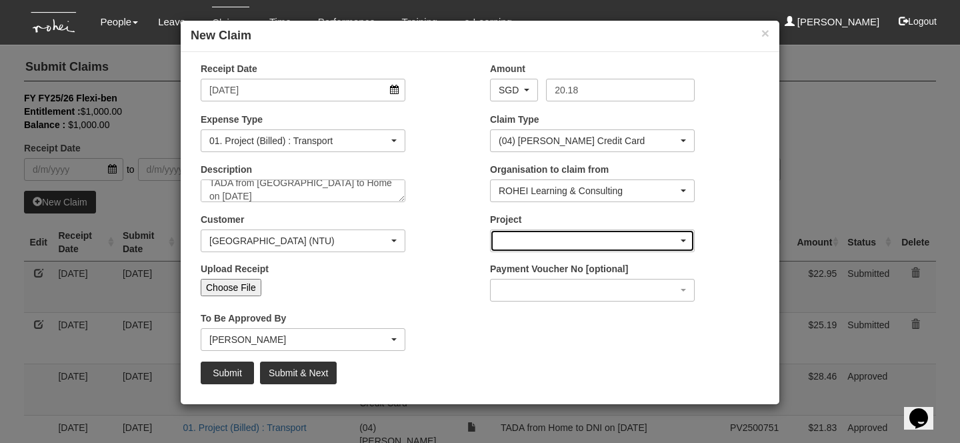
click at [551, 232] on div "button" at bounding box center [592, 240] width 203 height 21
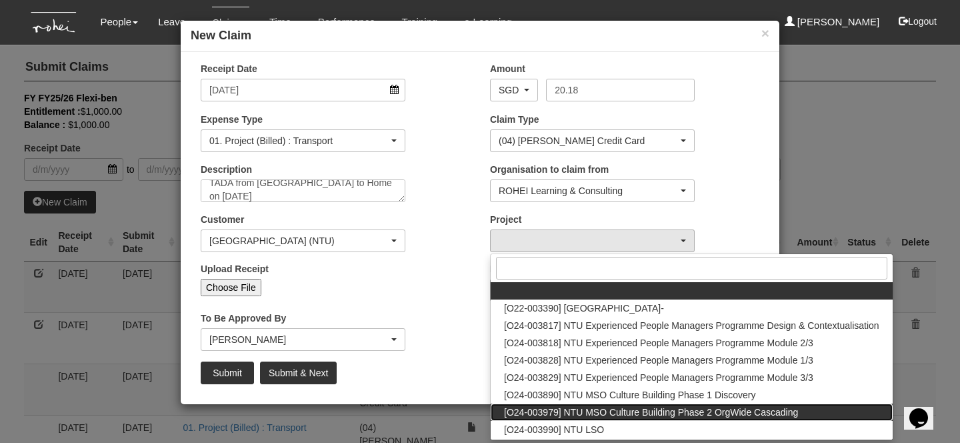
click at [593, 405] on span "[O24-003979] NTU MSO Culture Building Phase 2 OrgWide Cascading" at bounding box center [651, 411] width 294 height 13
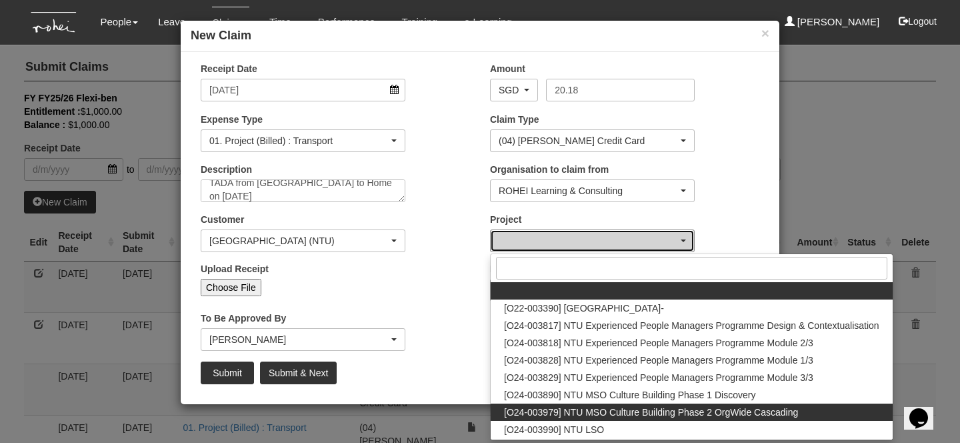
select select "2613"
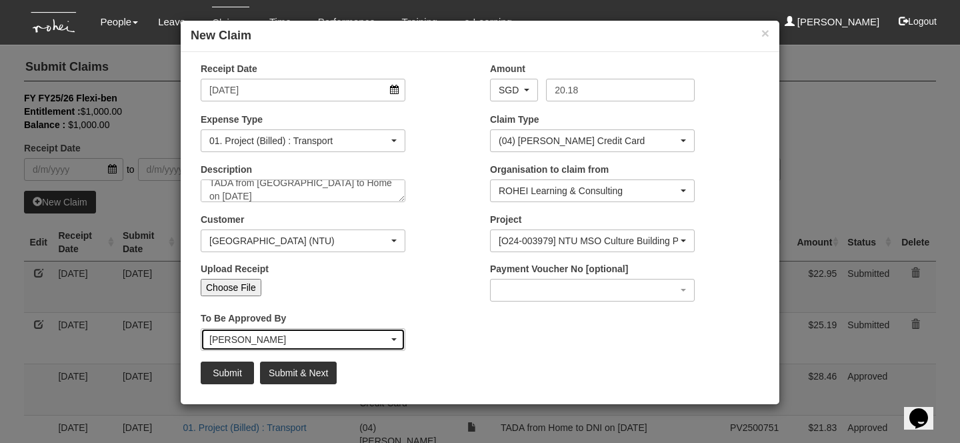
click at [307, 349] on div "Royston Choo" at bounding box center [302, 339] width 203 height 21
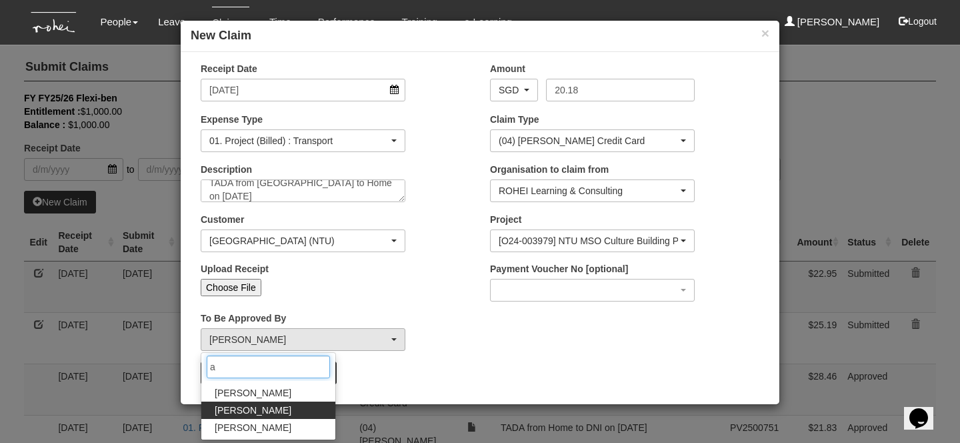
scroll to position [0, 0]
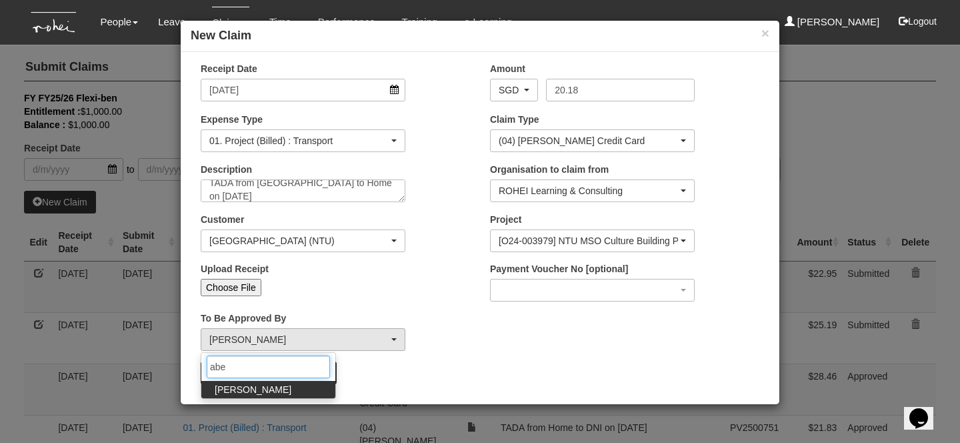
type input "abe"
click at [275, 387] on link "Abel Tan" at bounding box center [268, 389] width 134 height 17
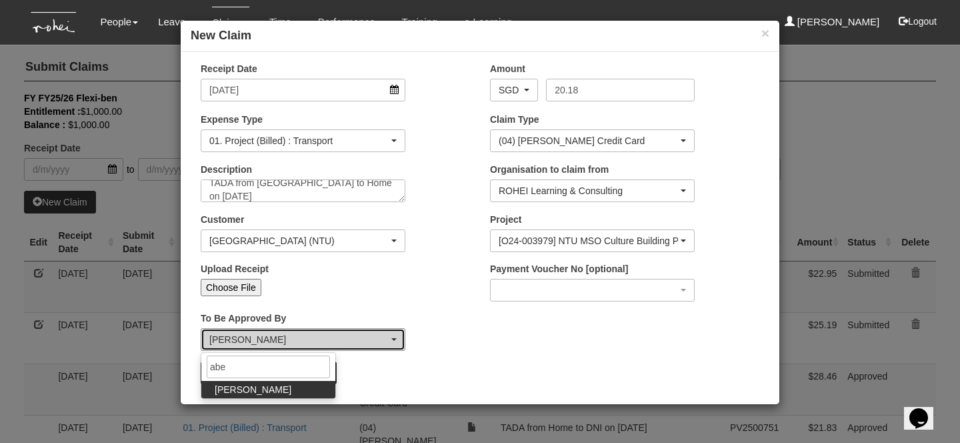
select select "bab5243c-beed-41fc-b362-49a7e6e66dc1"
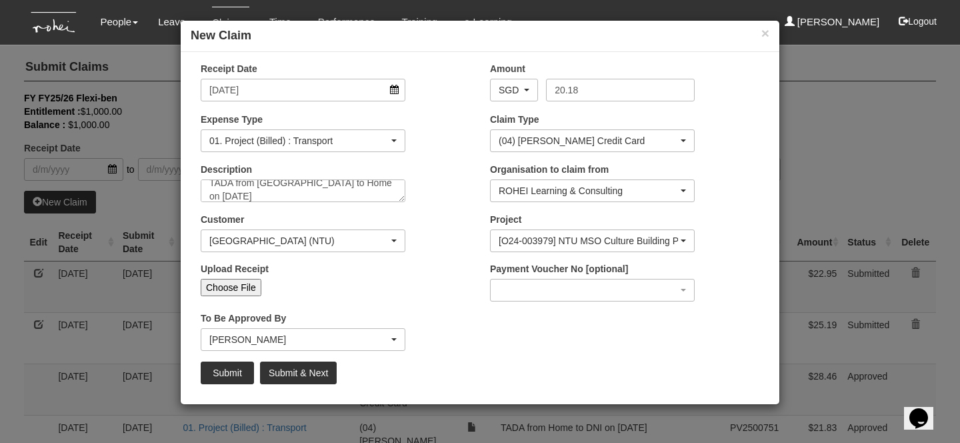
click at [229, 282] on input "Choose File" at bounding box center [231, 287] width 61 height 17
type input "C:\fakepath\29.09.25 NTU (2).png"
type input "Choose Another File"
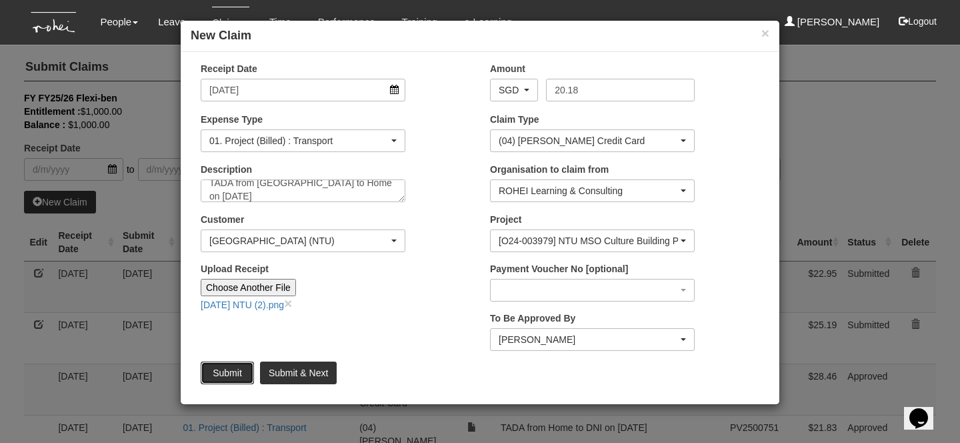
click at [229, 368] on input "Submit" at bounding box center [227, 372] width 53 height 23
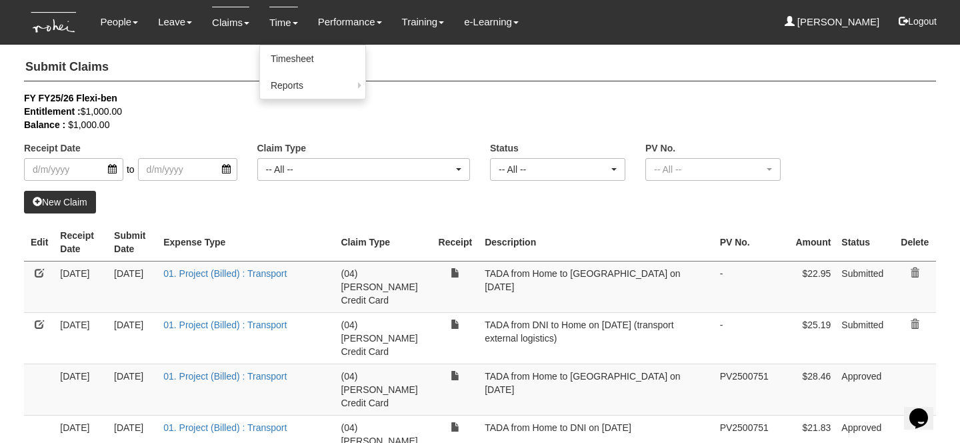
select select "50"
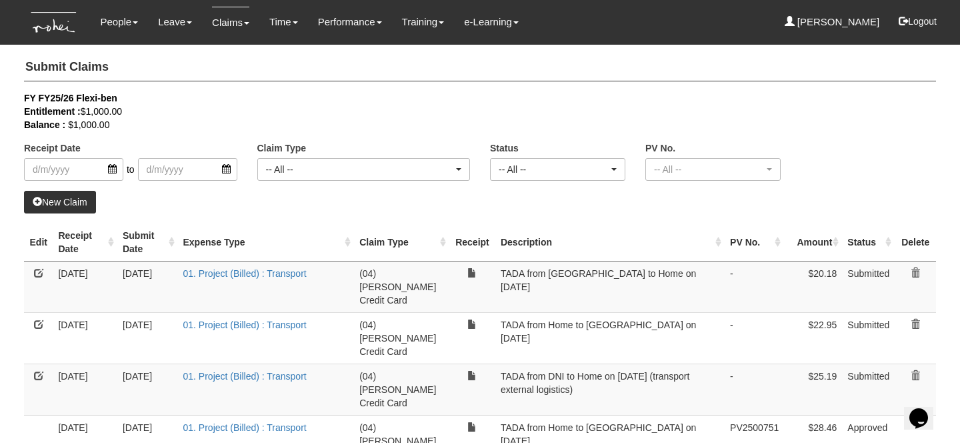
scroll to position [67, 0]
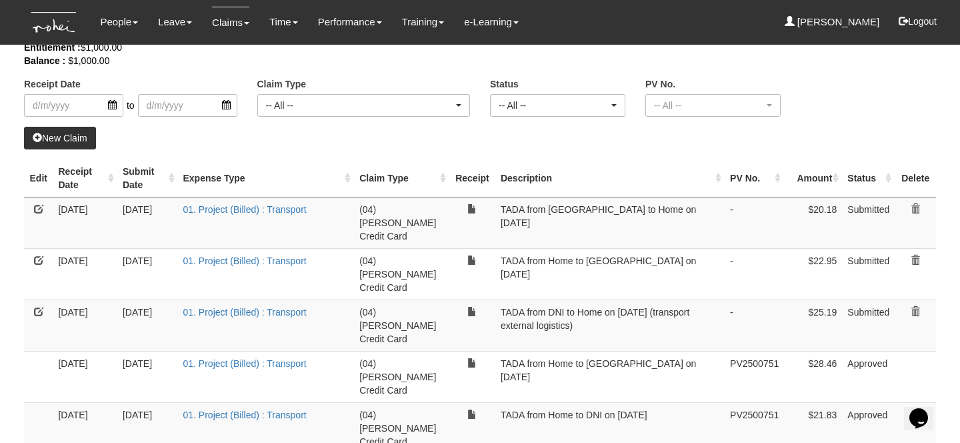
click at [37, 307] on link at bounding box center [38, 311] width 9 height 9
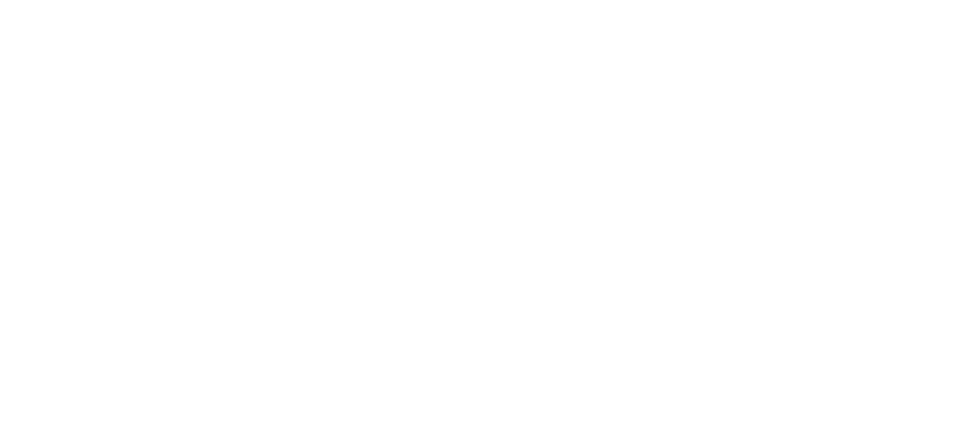
scroll to position [0, 0]
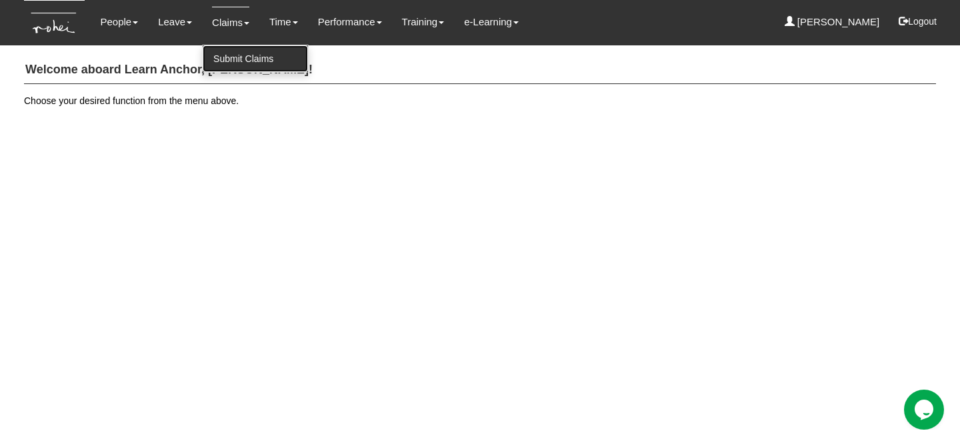
click at [233, 58] on link "Submit Claims" at bounding box center [255, 58] width 105 height 27
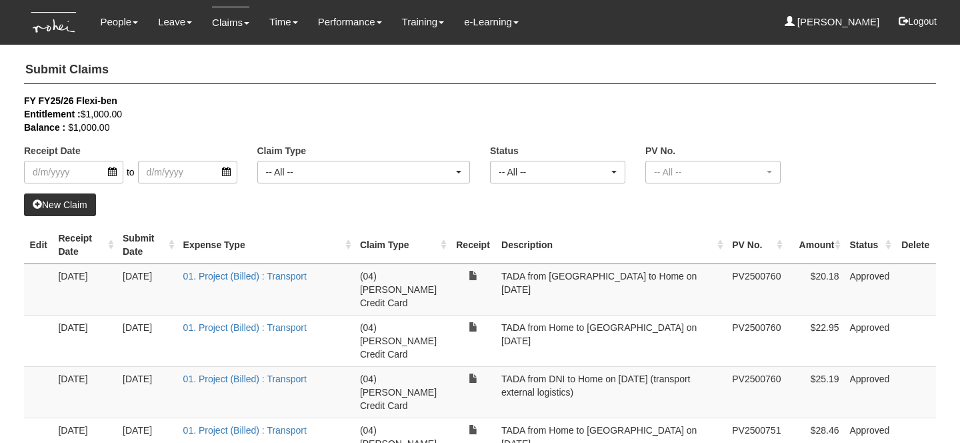
select select "50"
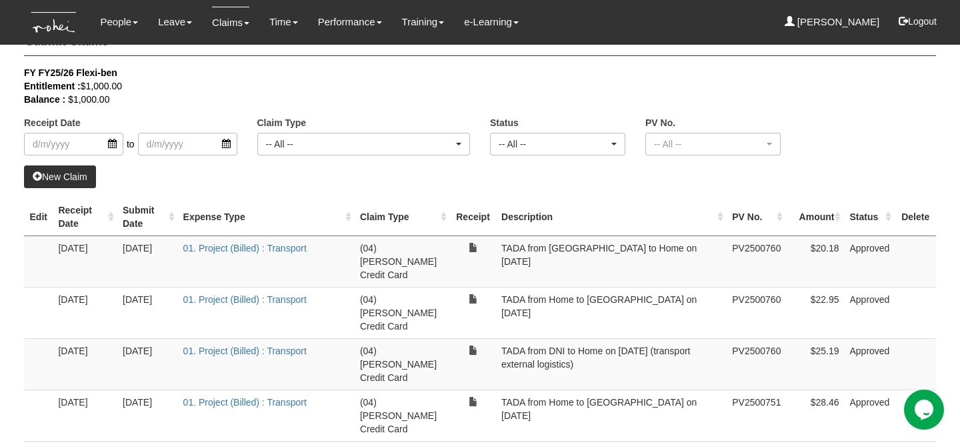
scroll to position [29, 0]
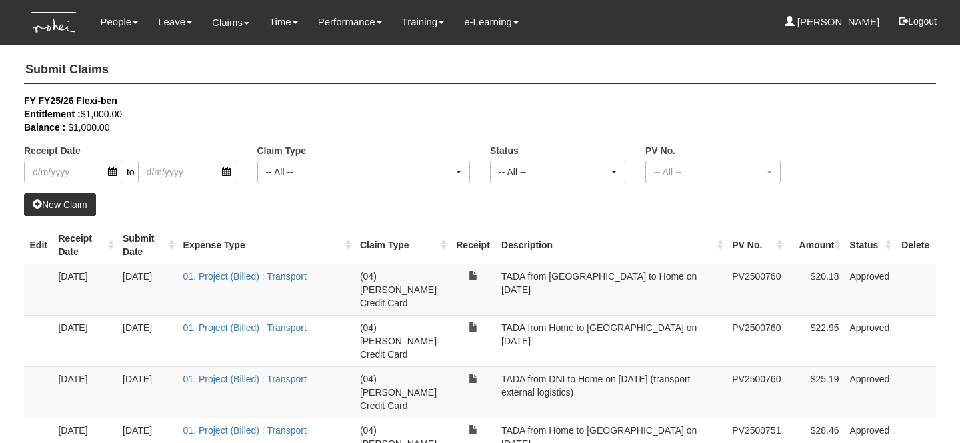
select select "50"
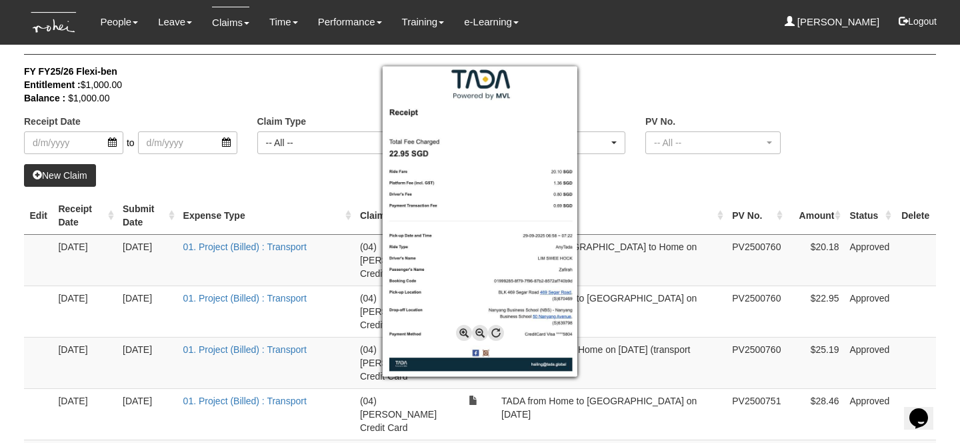
click at [671, 182] on div at bounding box center [480, 221] width 960 height 443
